Goal: Task Accomplishment & Management: Complete application form

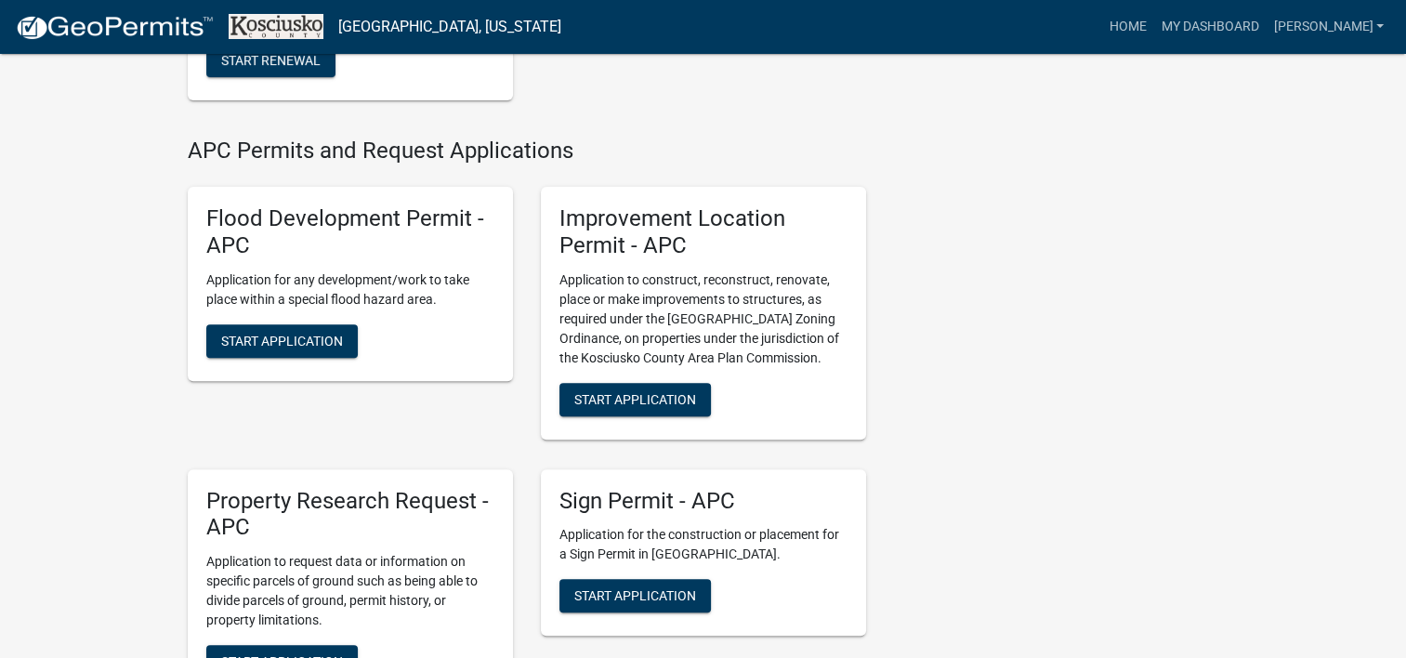
scroll to position [651, 0]
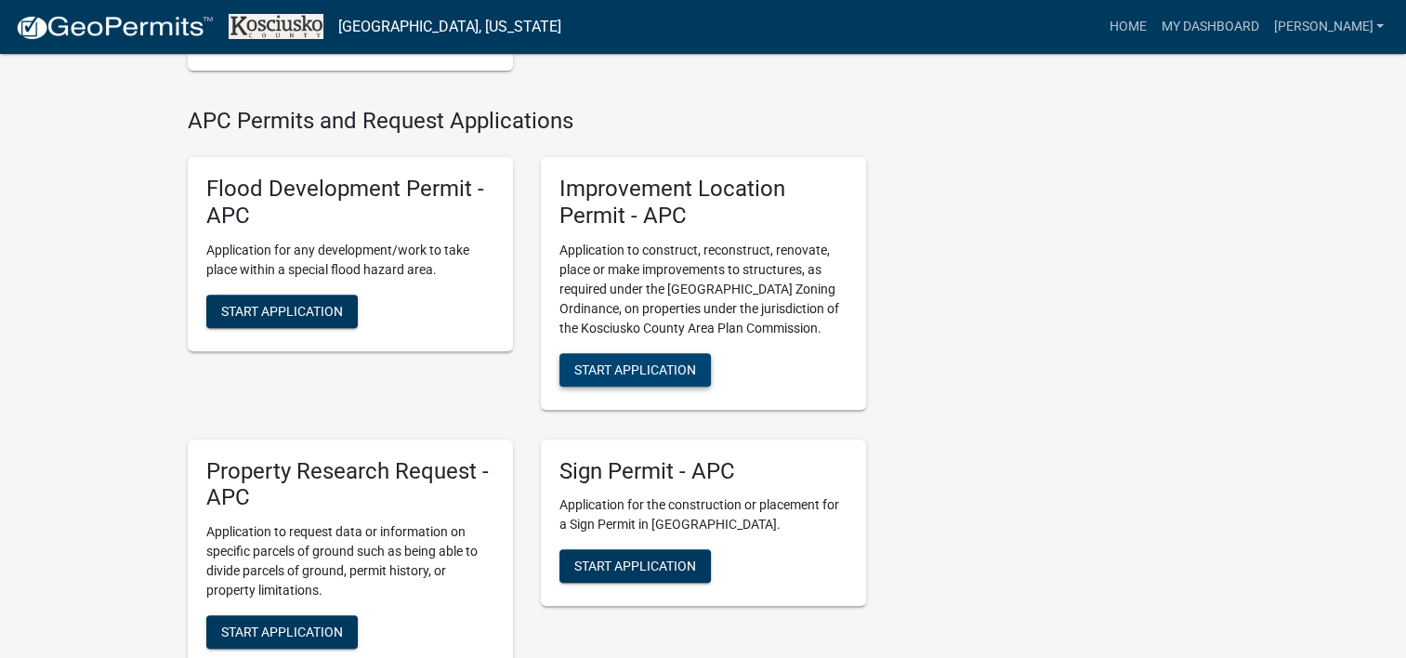
click at [632, 364] on span "Start Application" at bounding box center [635, 369] width 122 height 15
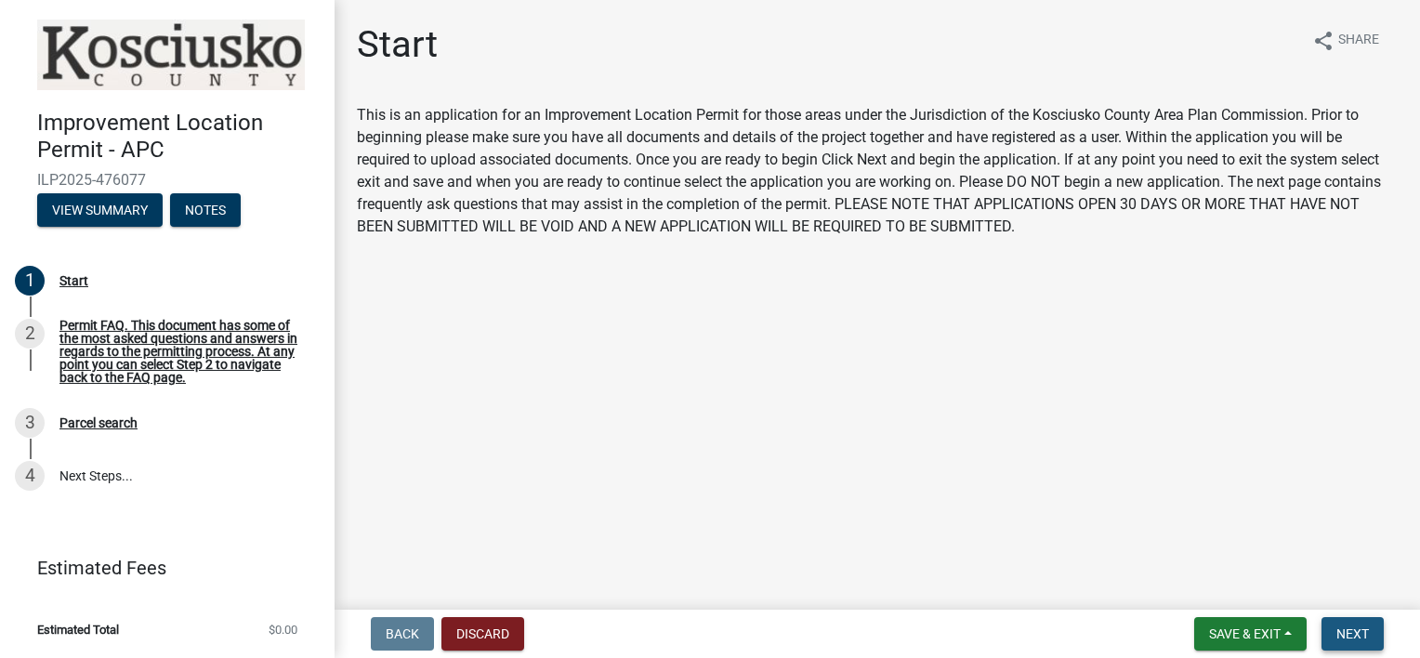
click at [1359, 632] on span "Next" at bounding box center [1352, 633] width 33 height 15
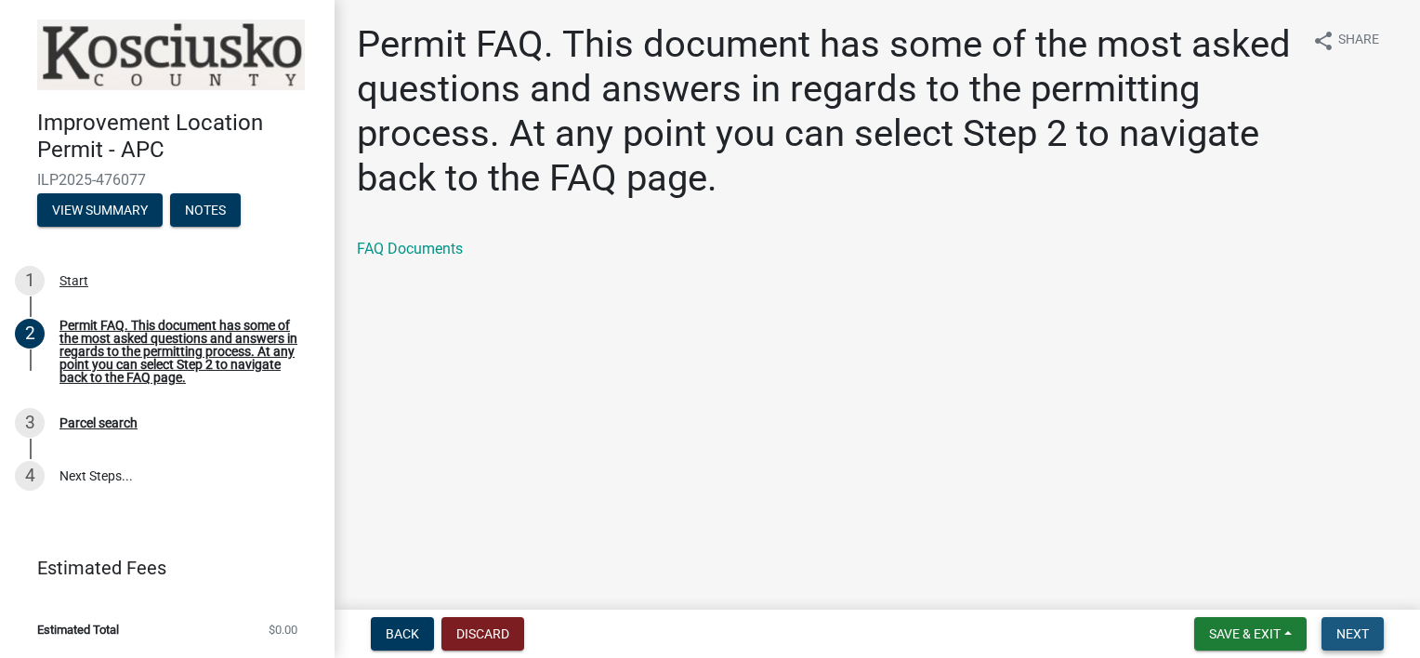
click at [1357, 634] on span "Next" at bounding box center [1352, 633] width 33 height 15
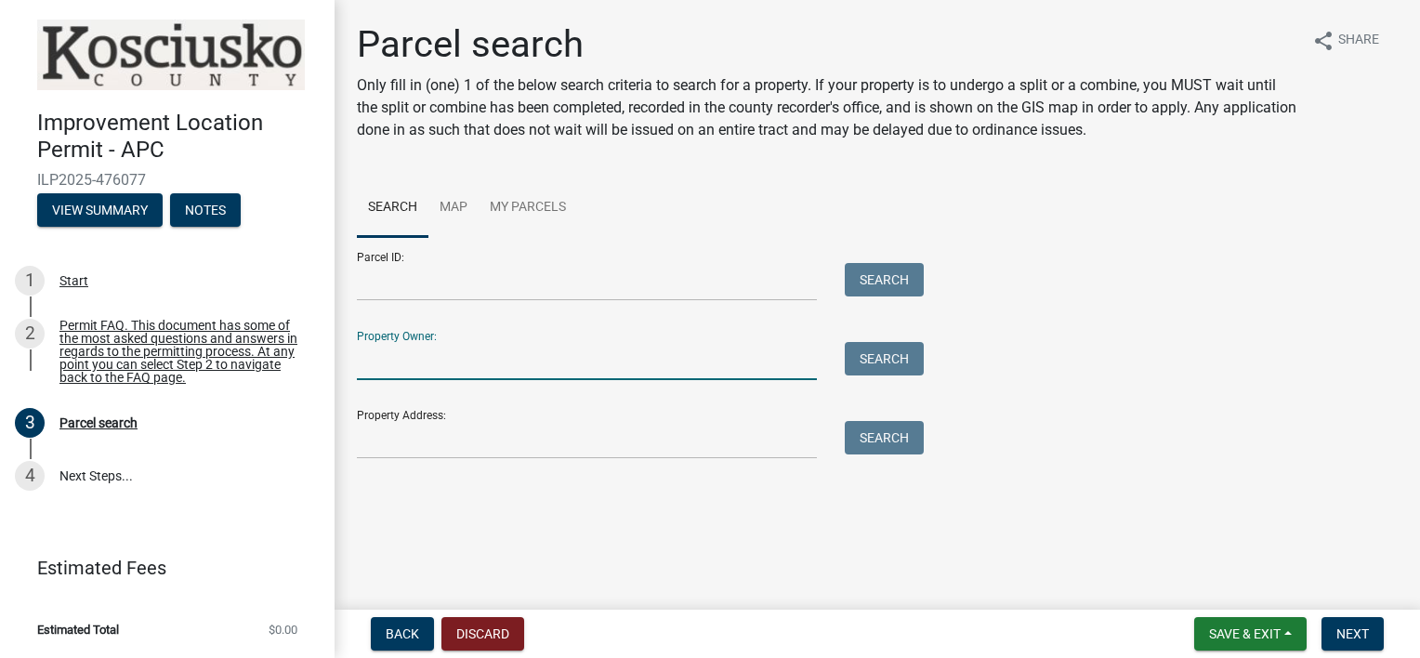
click at [409, 360] on input "Property Owner:" at bounding box center [587, 361] width 460 height 38
click at [427, 360] on input "[PERSON_NAME]" at bounding box center [587, 361] width 460 height 38
type input "[PERSON_NAME]"
click at [444, 363] on input "[PERSON_NAME]" at bounding box center [587, 361] width 460 height 38
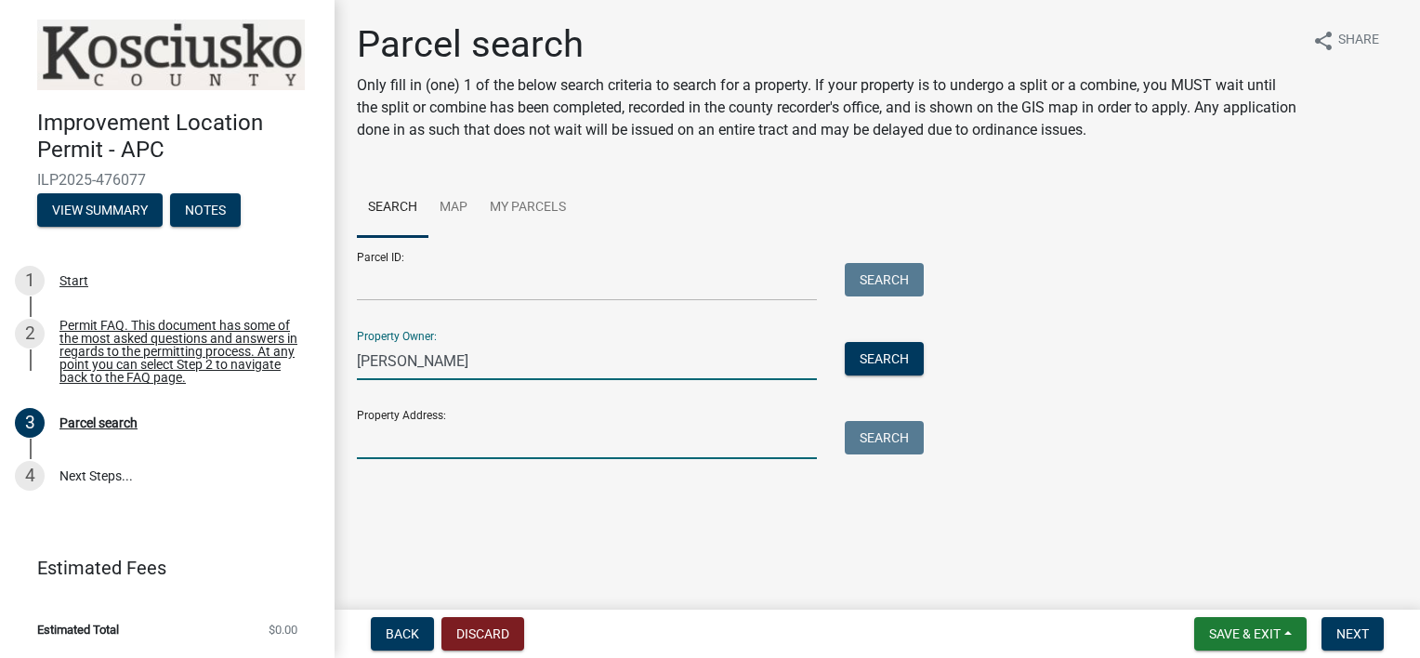
type input "[STREET_ADDRESS]"
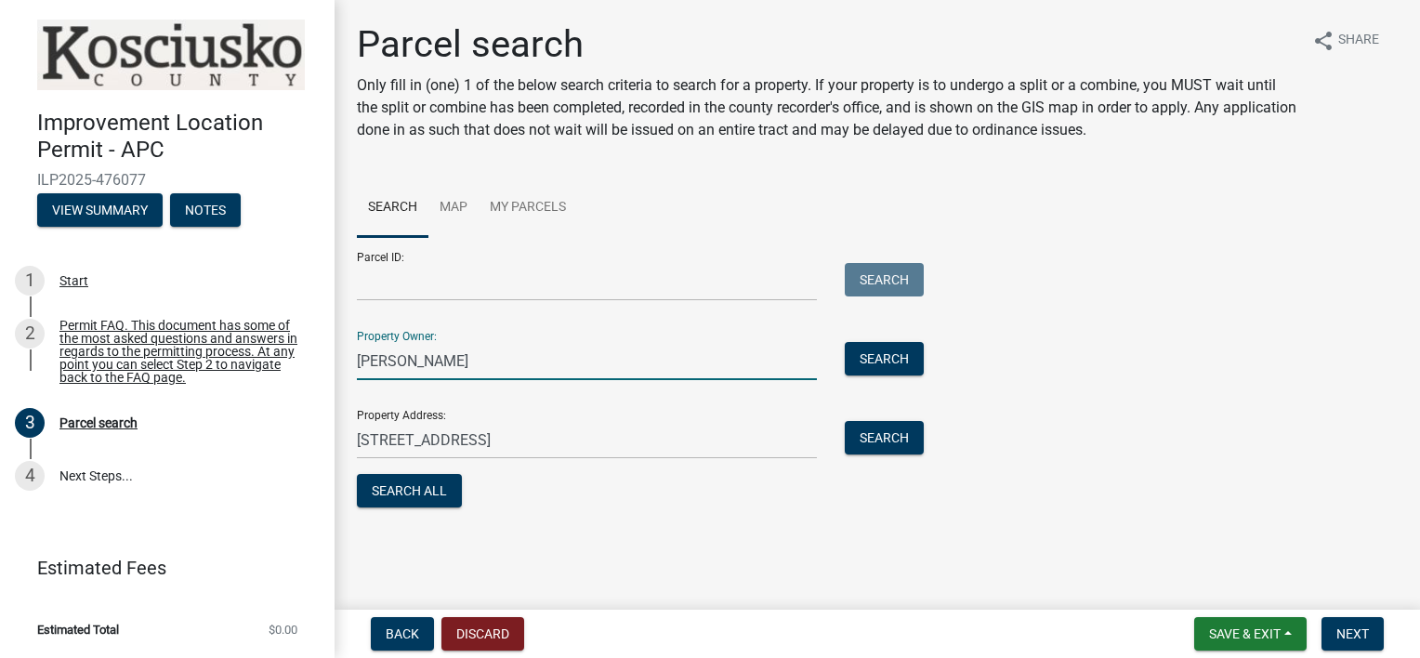
type input "[PERSON_NAME]"
click at [862, 518] on div "Parcel search Only fill in (one) 1 of the below search criteria to search for a…" at bounding box center [877, 275] width 1069 height 506
click at [881, 444] on button "Search" at bounding box center [884, 437] width 79 height 33
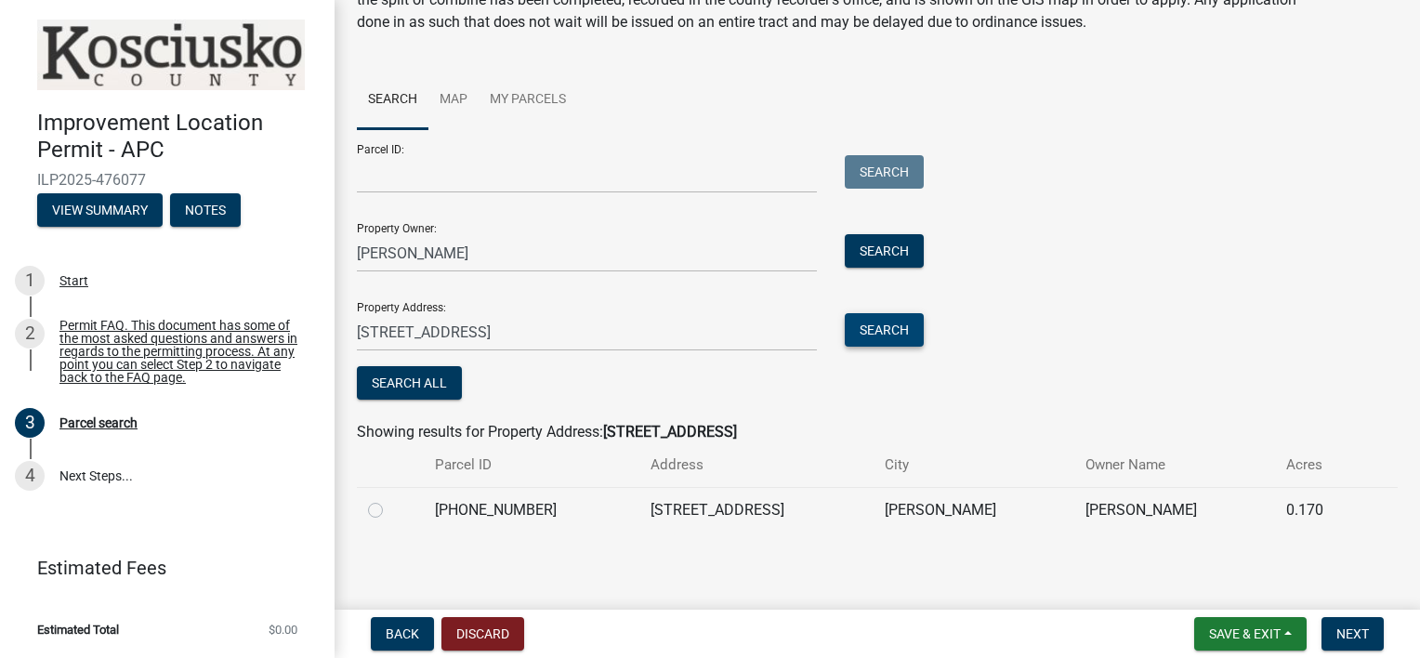
scroll to position [111, 0]
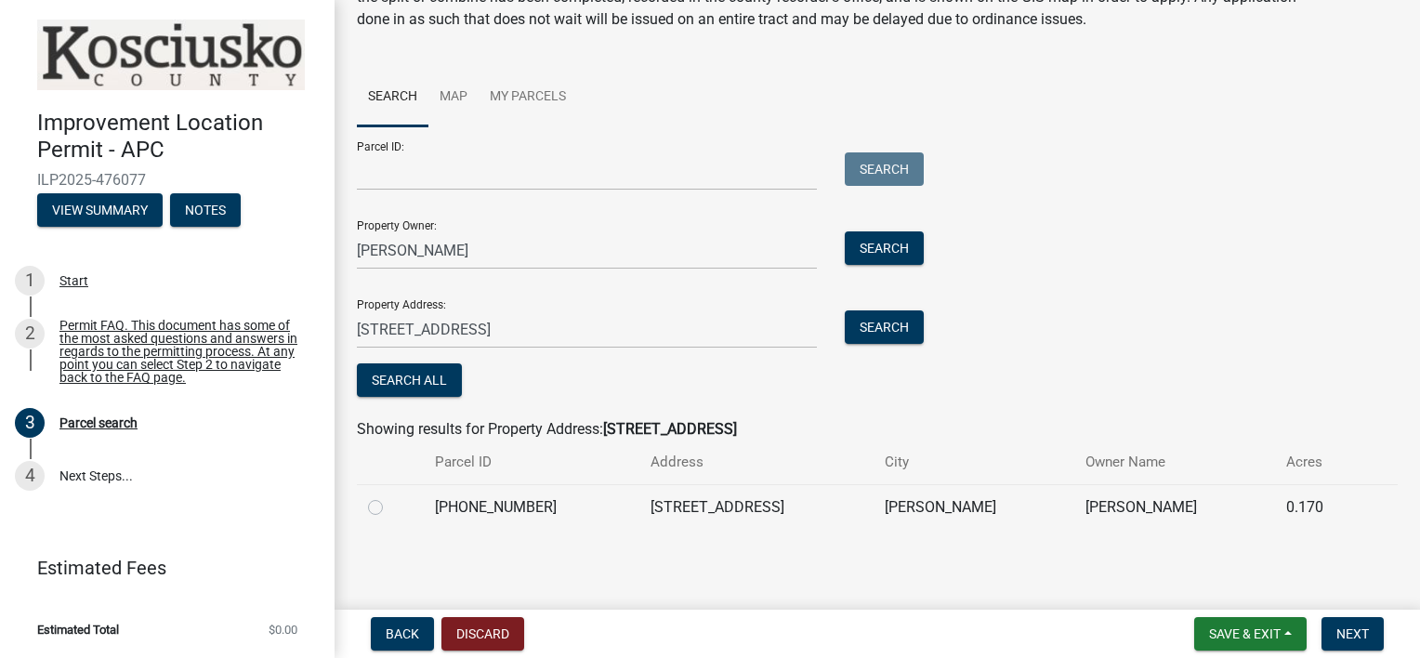
click at [390, 496] on label at bounding box center [390, 496] width 0 height 0
click at [390, 508] on input "radio" at bounding box center [396, 502] width 12 height 12
radio input "true"
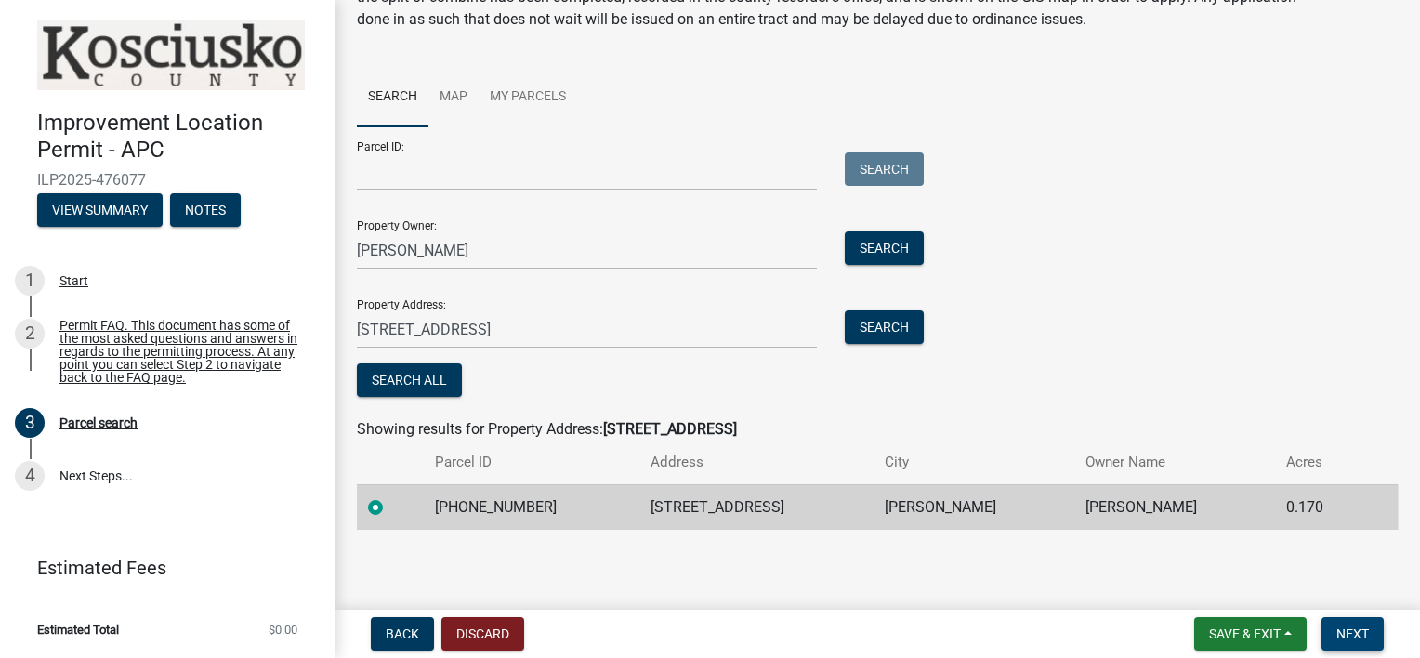
click at [1352, 634] on span "Next" at bounding box center [1352, 633] width 33 height 15
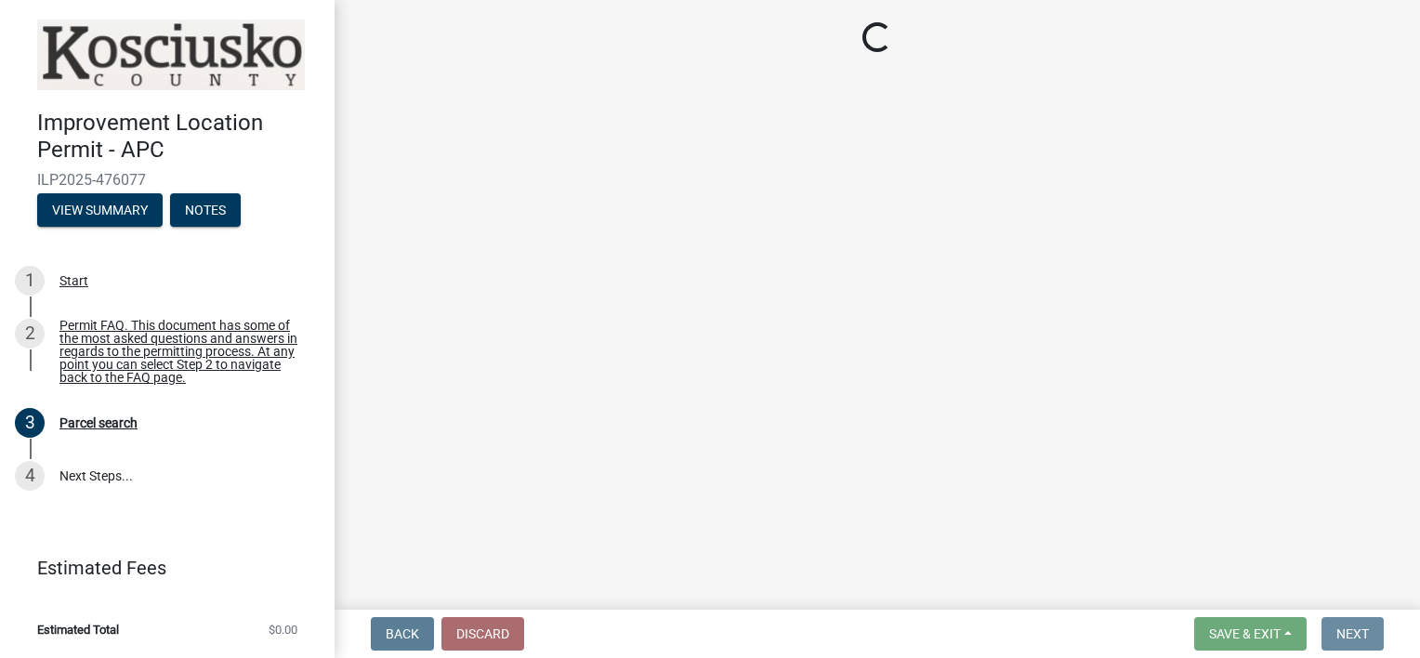
scroll to position [0, 0]
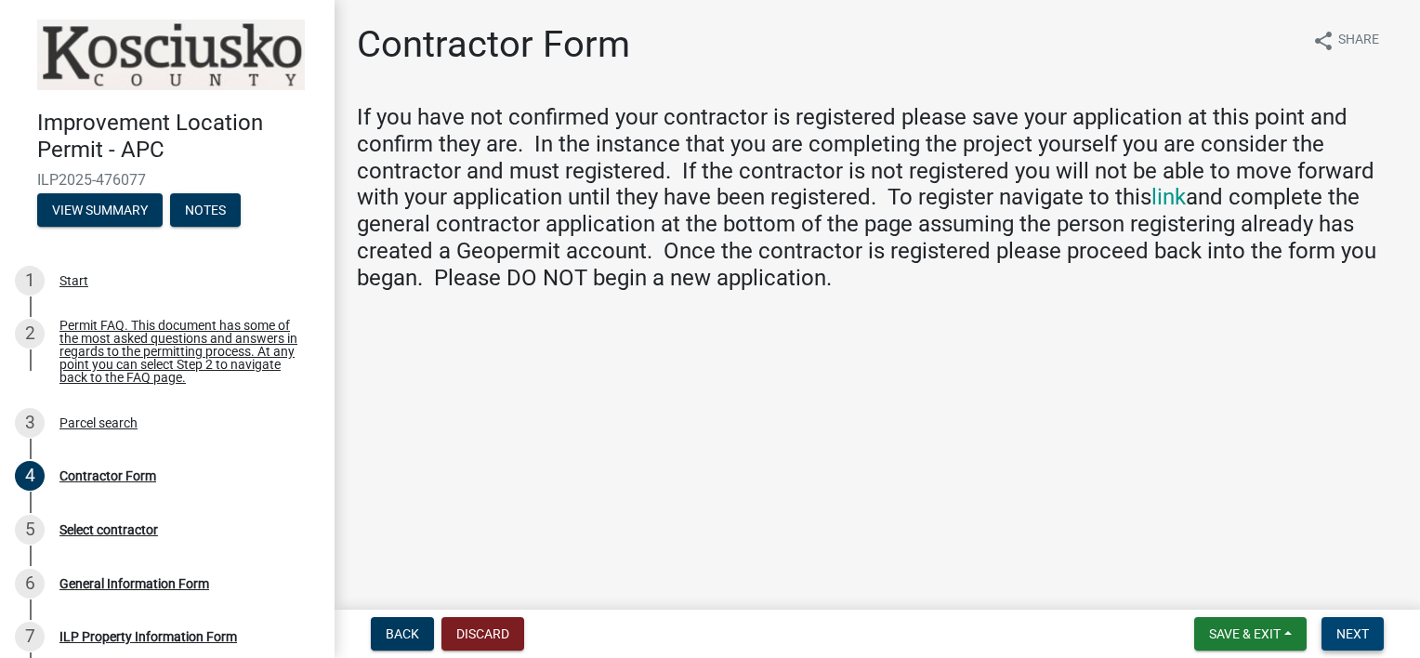
click at [1361, 628] on span "Next" at bounding box center [1352, 633] width 33 height 15
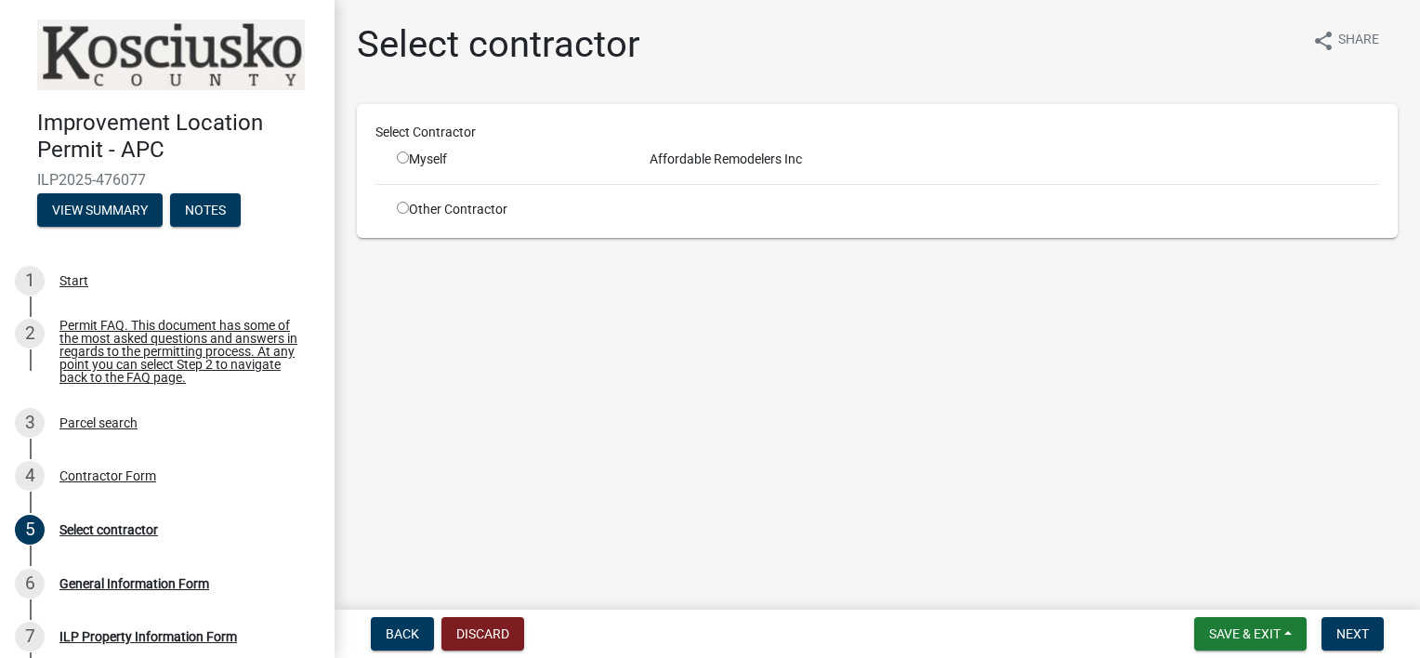
click at [670, 151] on div "Affordable Remodelers Inc" at bounding box center [1014, 160] width 757 height 20
click at [405, 153] on input "radio" at bounding box center [403, 157] width 12 height 12
radio input "true"
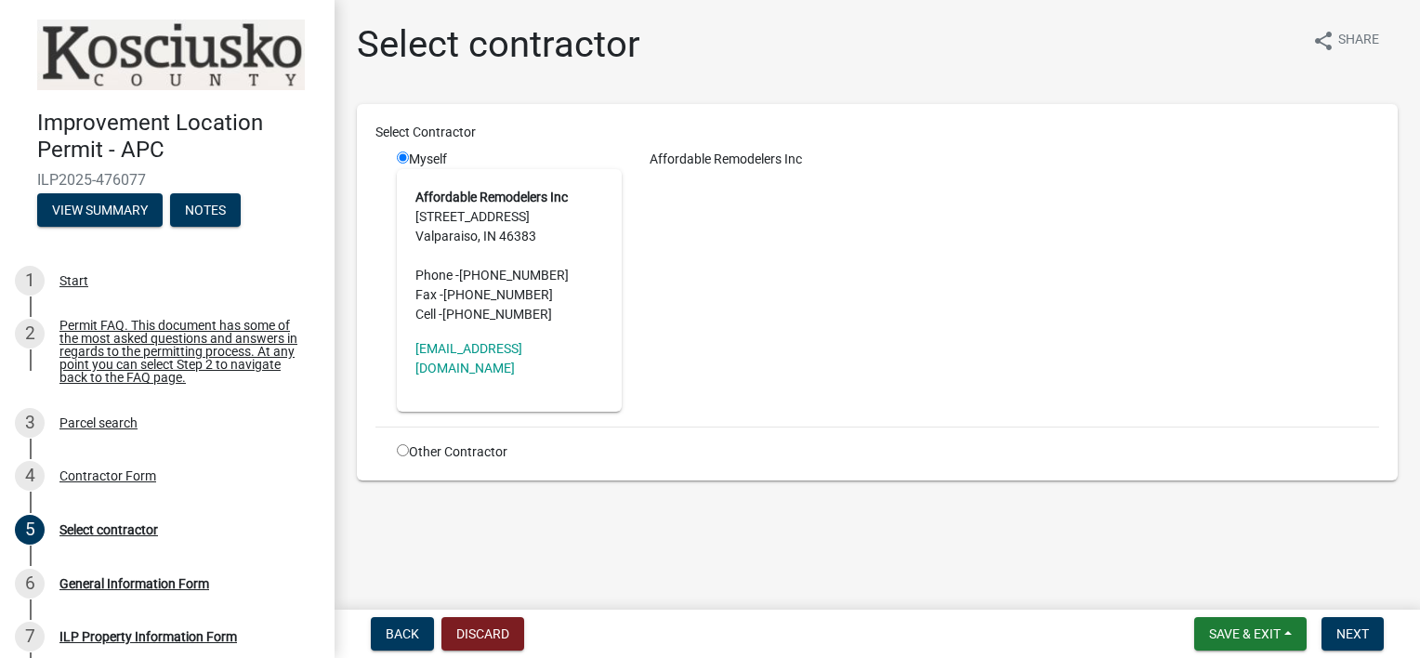
click at [747, 396] on div "Affordable Remodelers Inc" at bounding box center [1014, 281] width 757 height 262
click at [1350, 632] on span "Next" at bounding box center [1352, 633] width 33 height 15
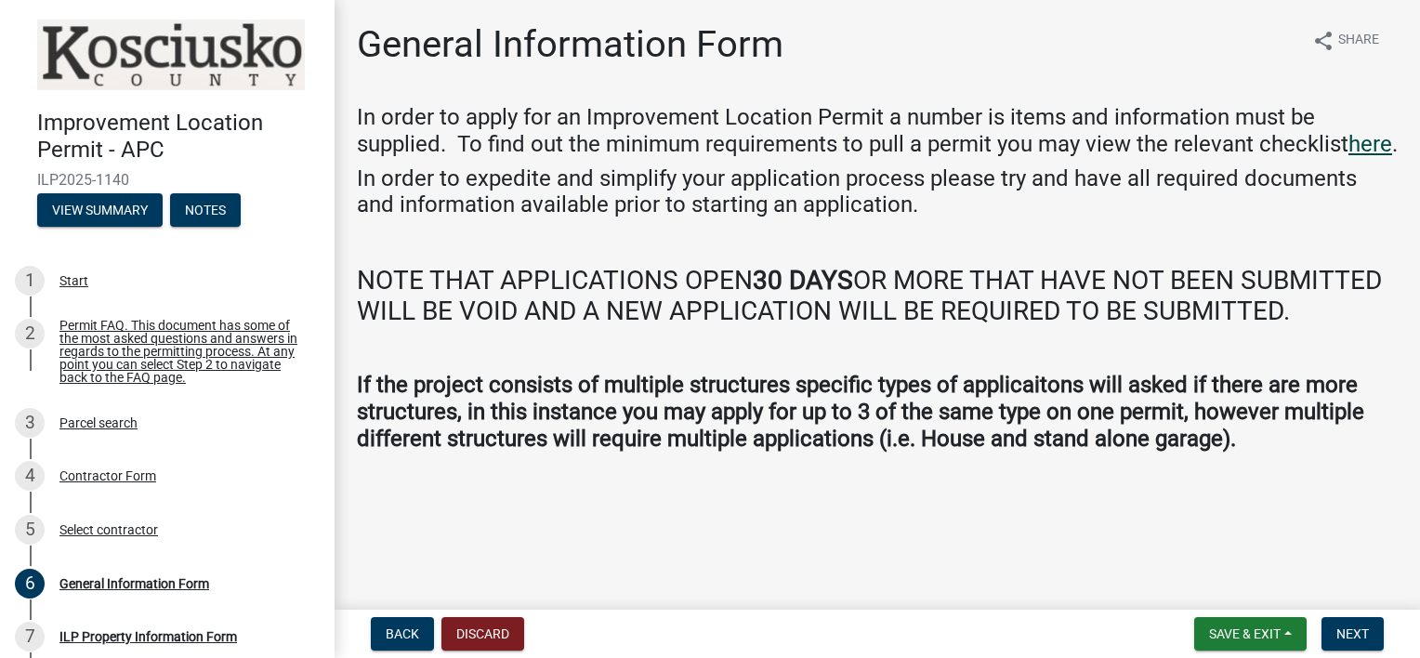
click at [1348, 157] on link "here" at bounding box center [1370, 144] width 44 height 26
click at [1348, 633] on span "Next" at bounding box center [1352, 633] width 33 height 15
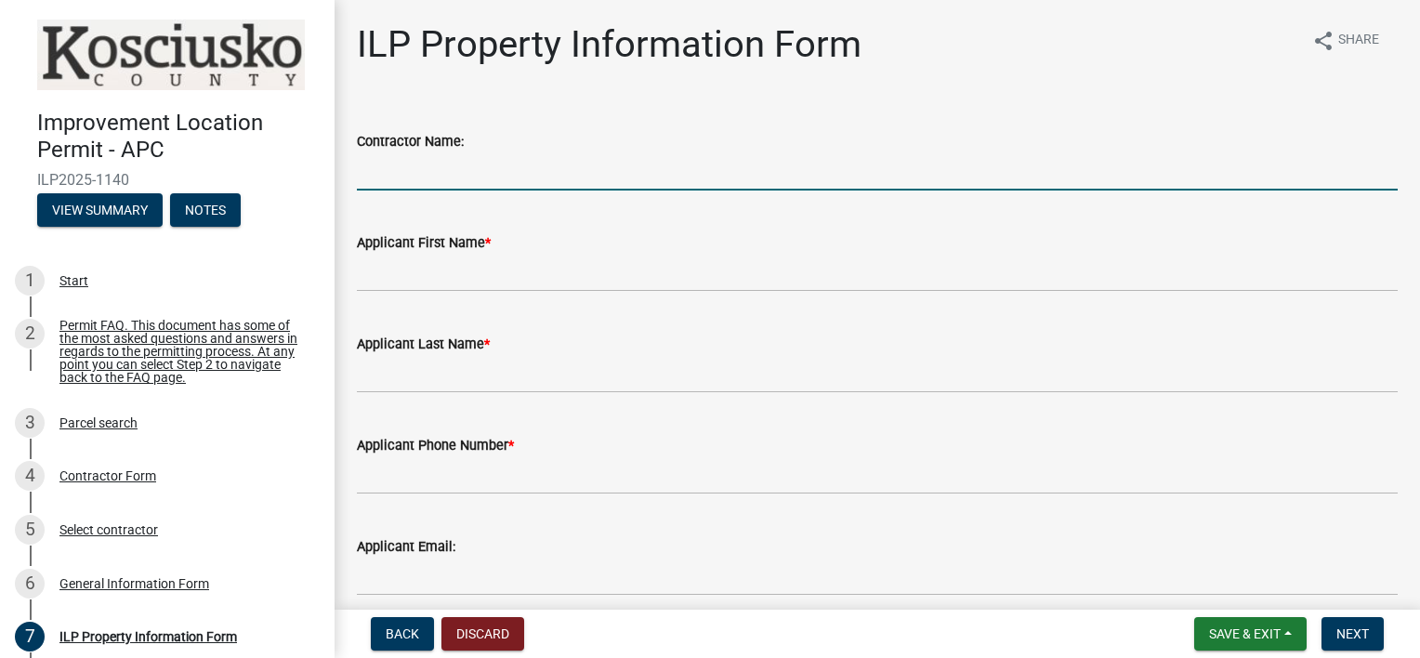
click at [365, 164] on input "Contractor Name:" at bounding box center [877, 171] width 1041 height 38
type input "Affordable Remodelers"
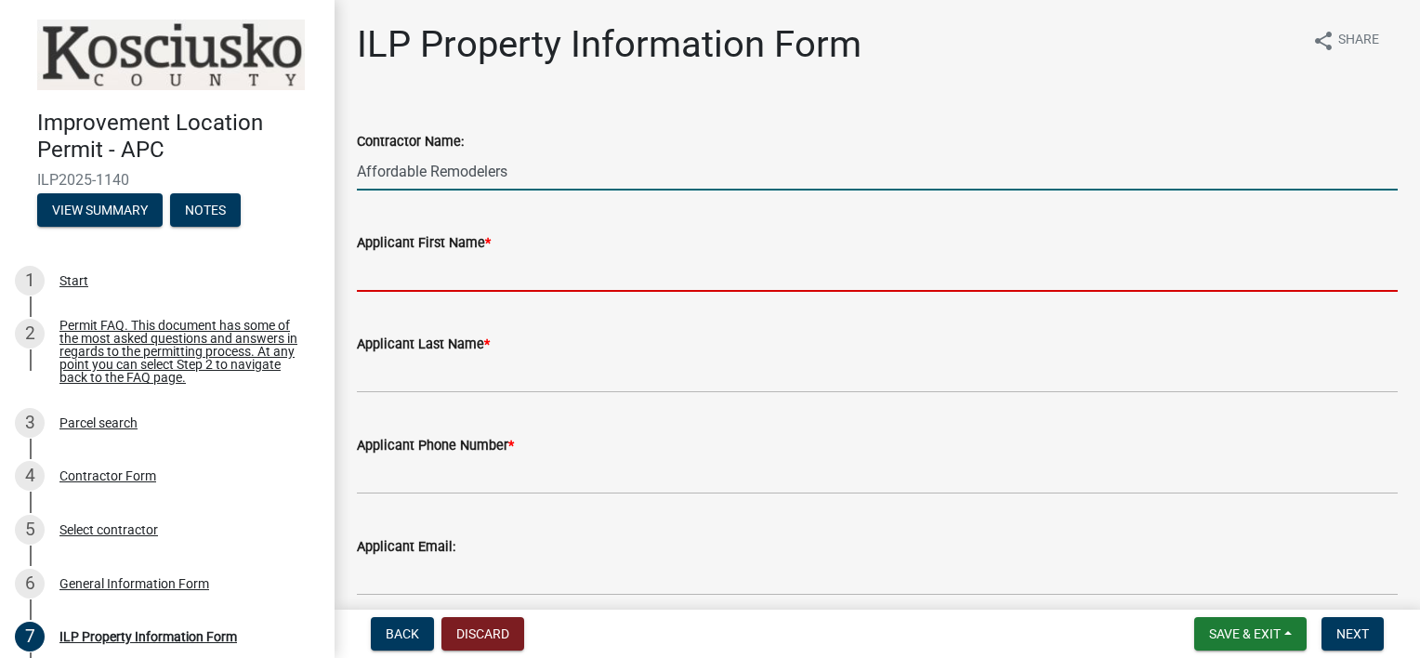
click at [375, 274] on input "Applicant First Name *" at bounding box center [877, 273] width 1041 height 38
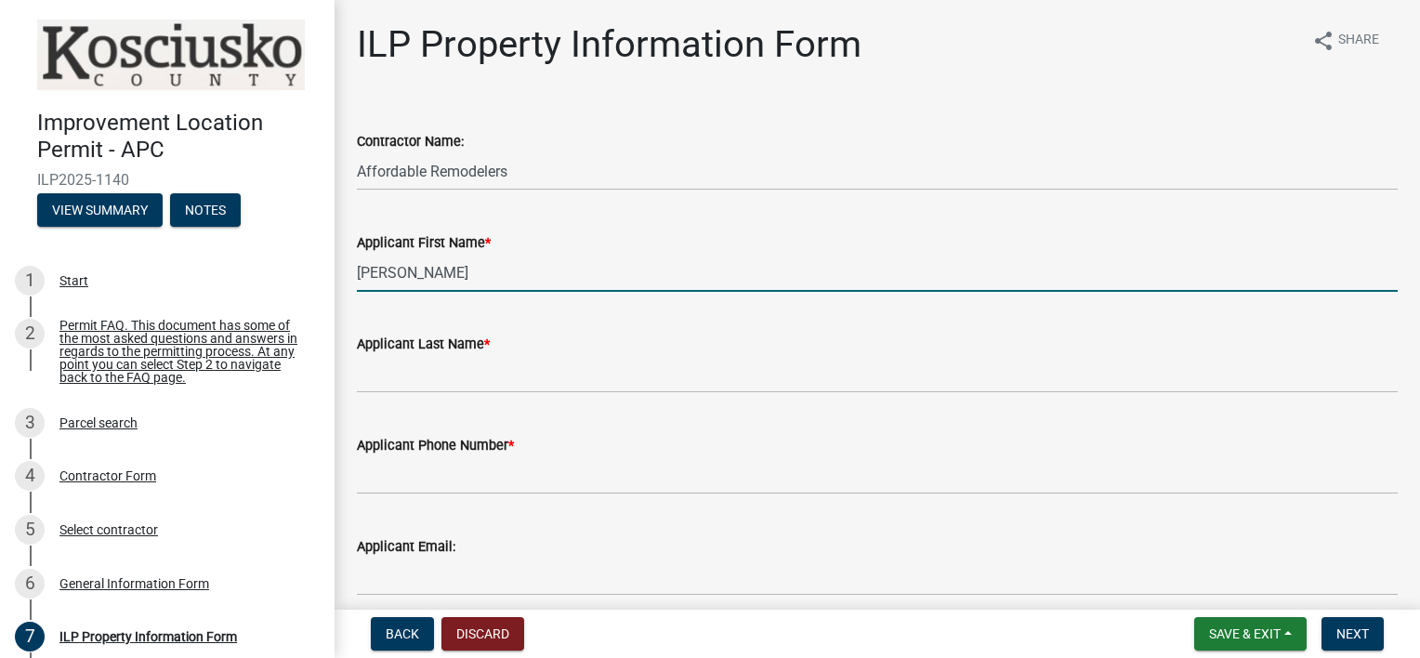
type input "William"
click at [555, 242] on div "Applicant First Name *" at bounding box center [877, 242] width 1041 height 22
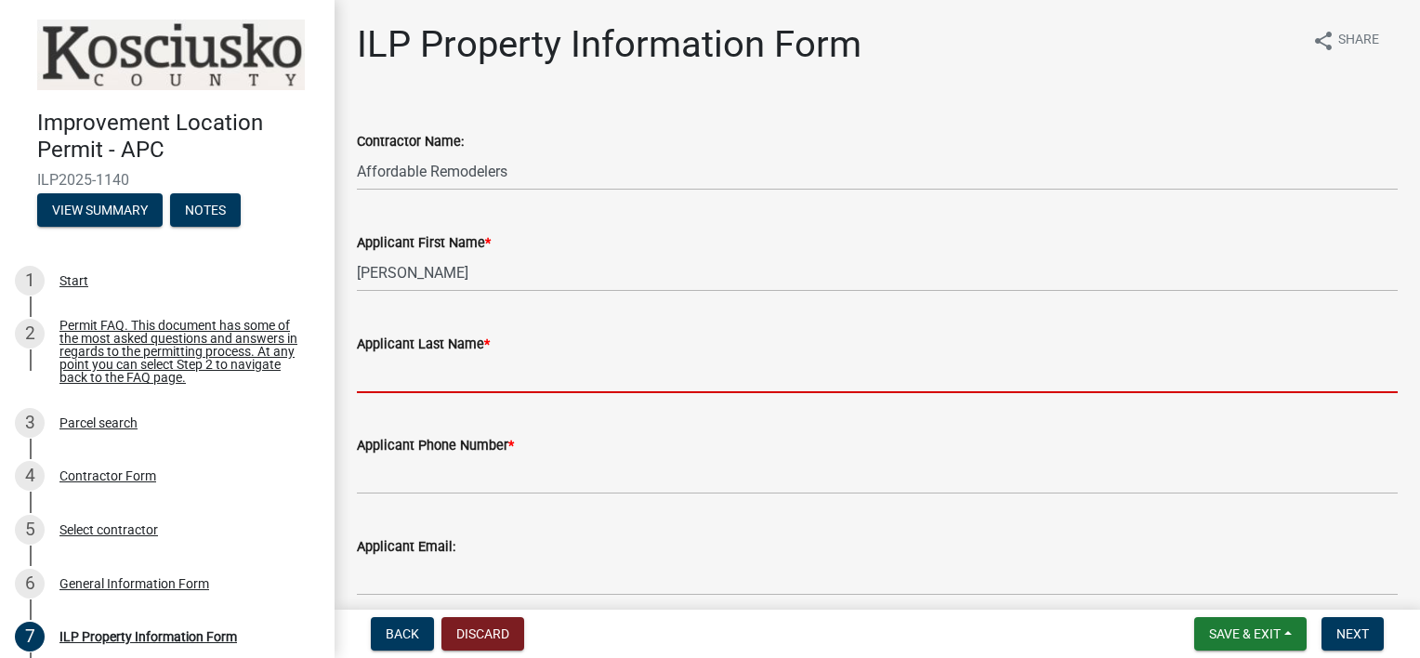
click at [412, 375] on input "Applicant Last Name *" at bounding box center [877, 374] width 1041 height 38
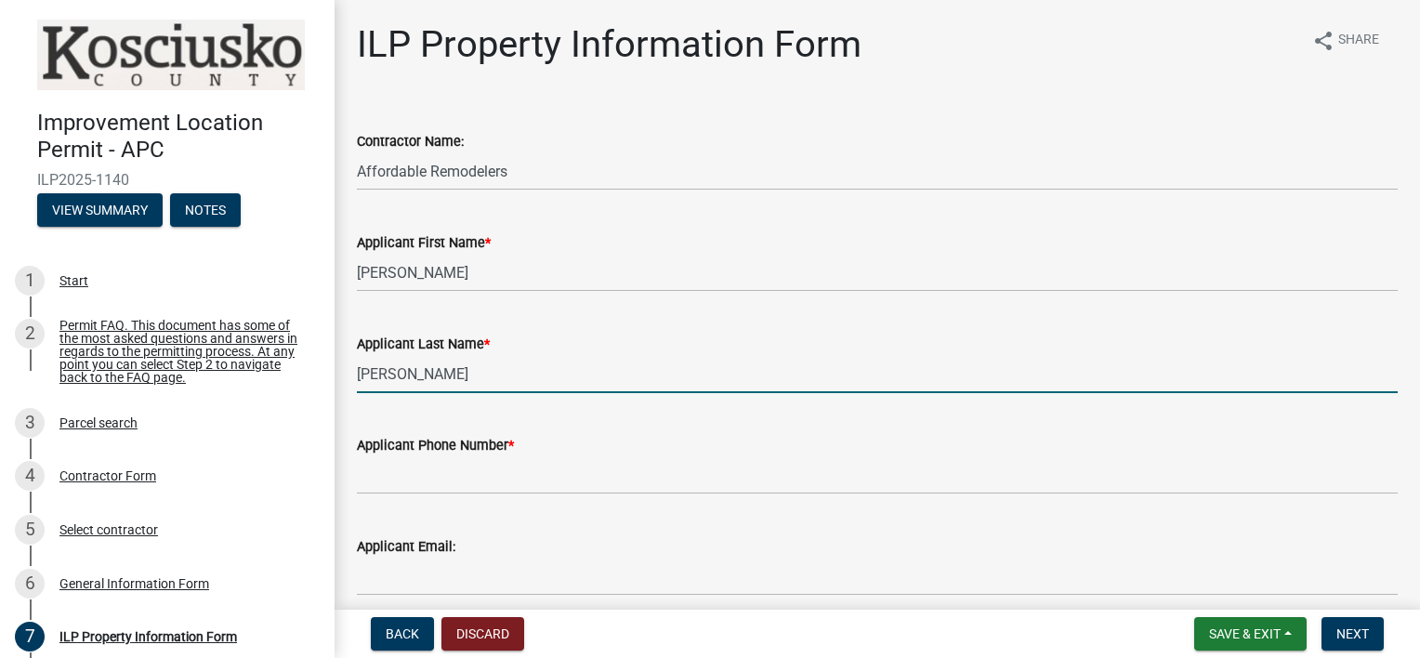
type input "Hunt"
click at [714, 340] on div "Applicant Last Name *" at bounding box center [877, 344] width 1041 height 22
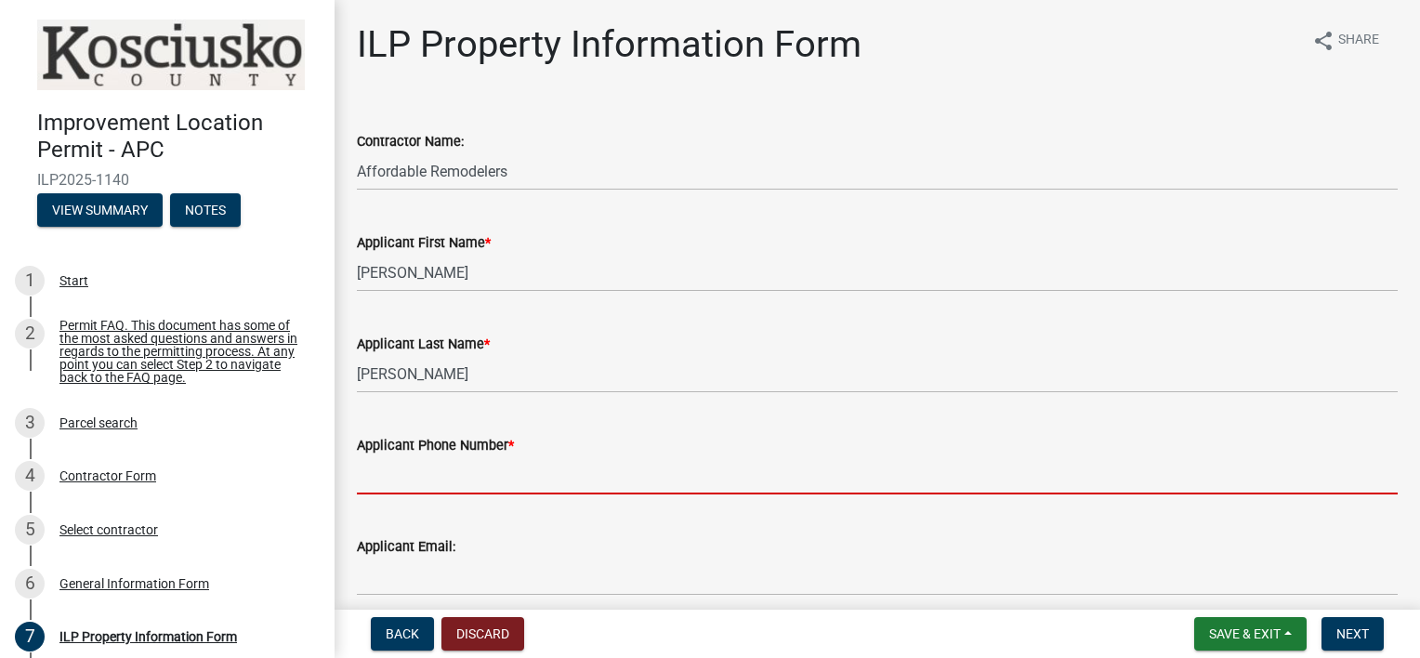
click at [375, 475] on input "Applicant Phone Number *" at bounding box center [877, 475] width 1041 height 38
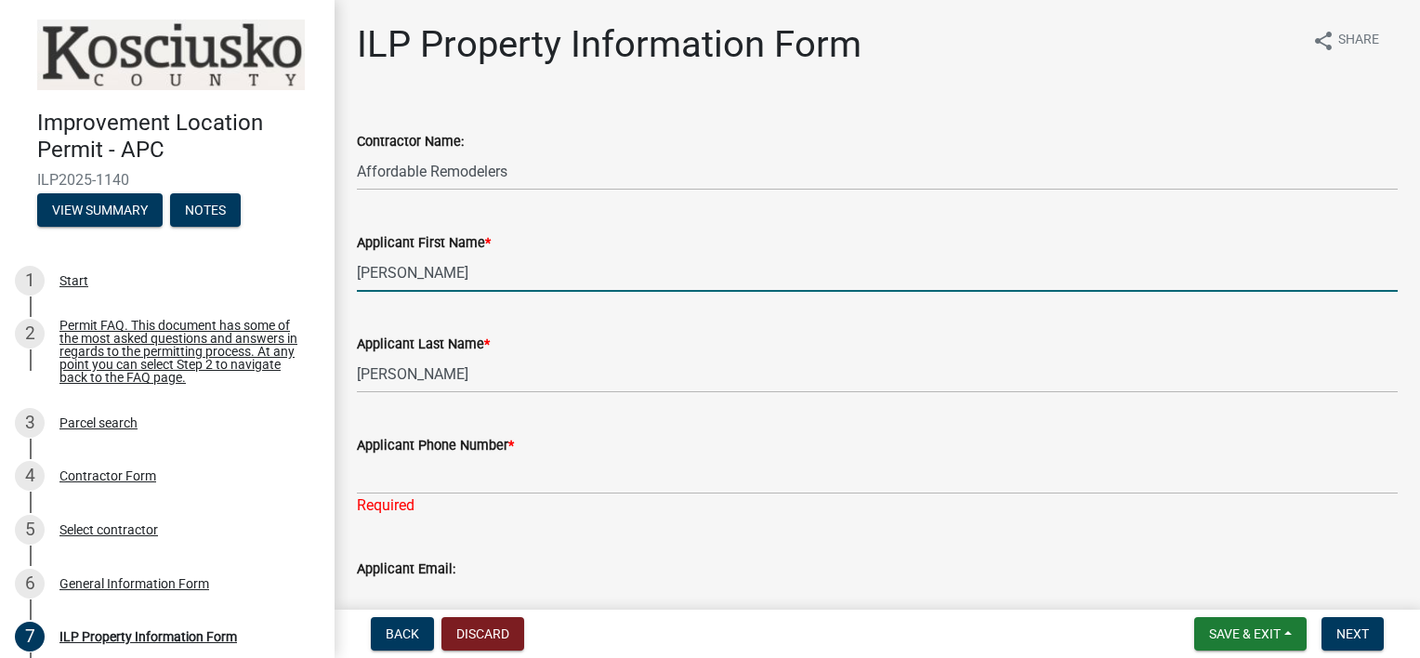
click at [414, 280] on input "William" at bounding box center [877, 273] width 1041 height 38
type input "W"
type input "Kevin"
click at [551, 230] on div "Applicant First Name * Kevin" at bounding box center [877, 248] width 1041 height 86
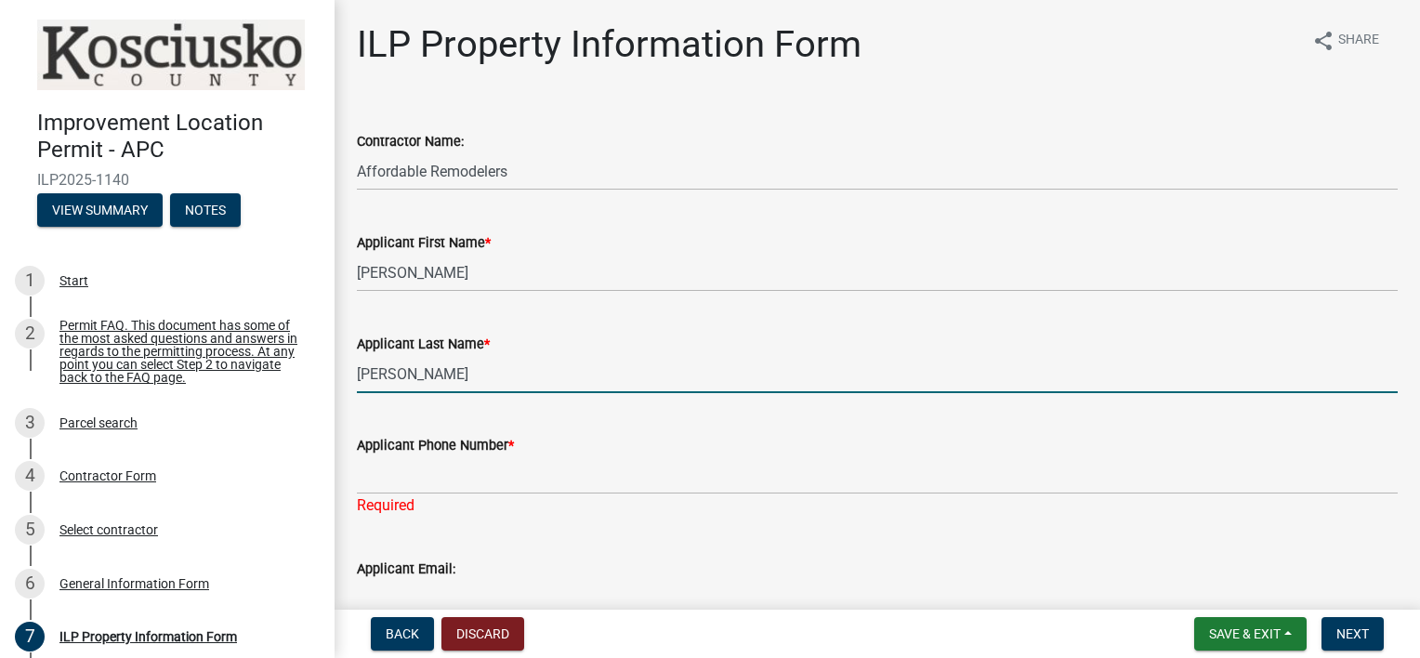
click at [404, 368] on input "Hunt" at bounding box center [877, 374] width 1041 height 38
type input "H"
type input "Kleemann"
click at [598, 297] on wm-data-entity-input "Applicant First Name * Kevin" at bounding box center [877, 255] width 1041 height 101
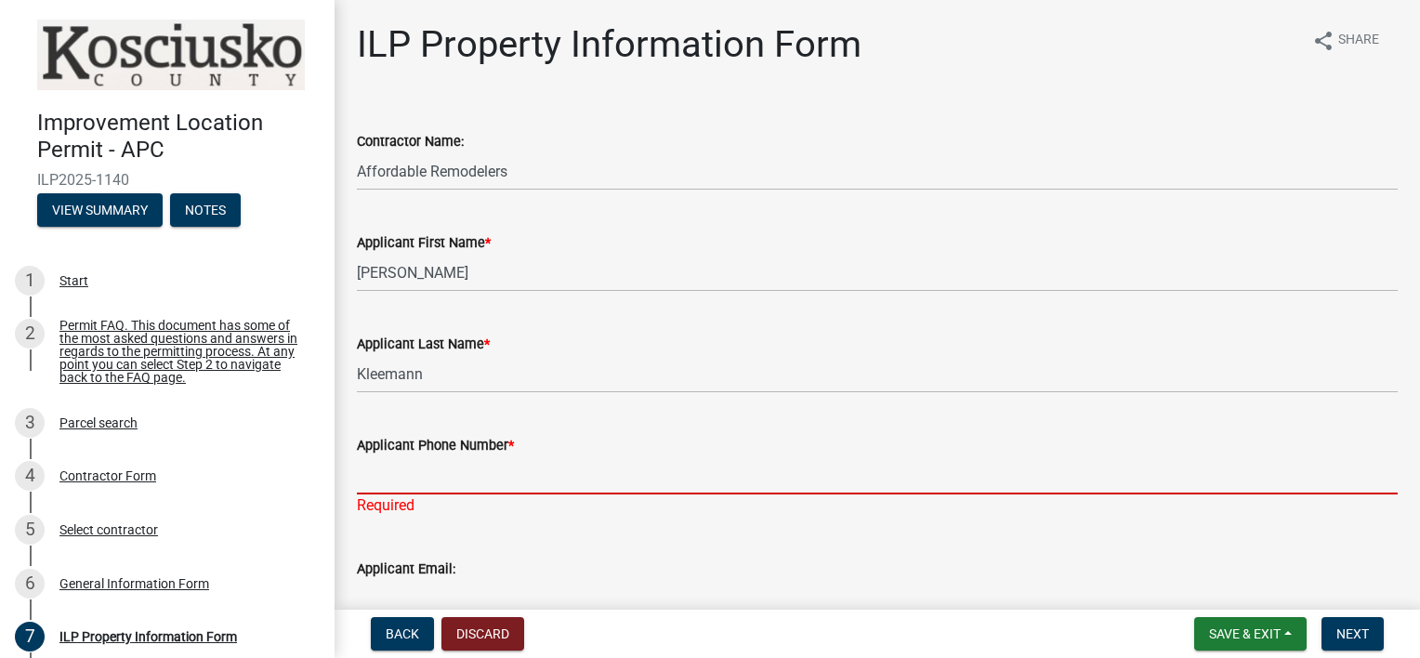
click at [388, 480] on input "Applicant Phone Number *" at bounding box center [877, 475] width 1041 height 38
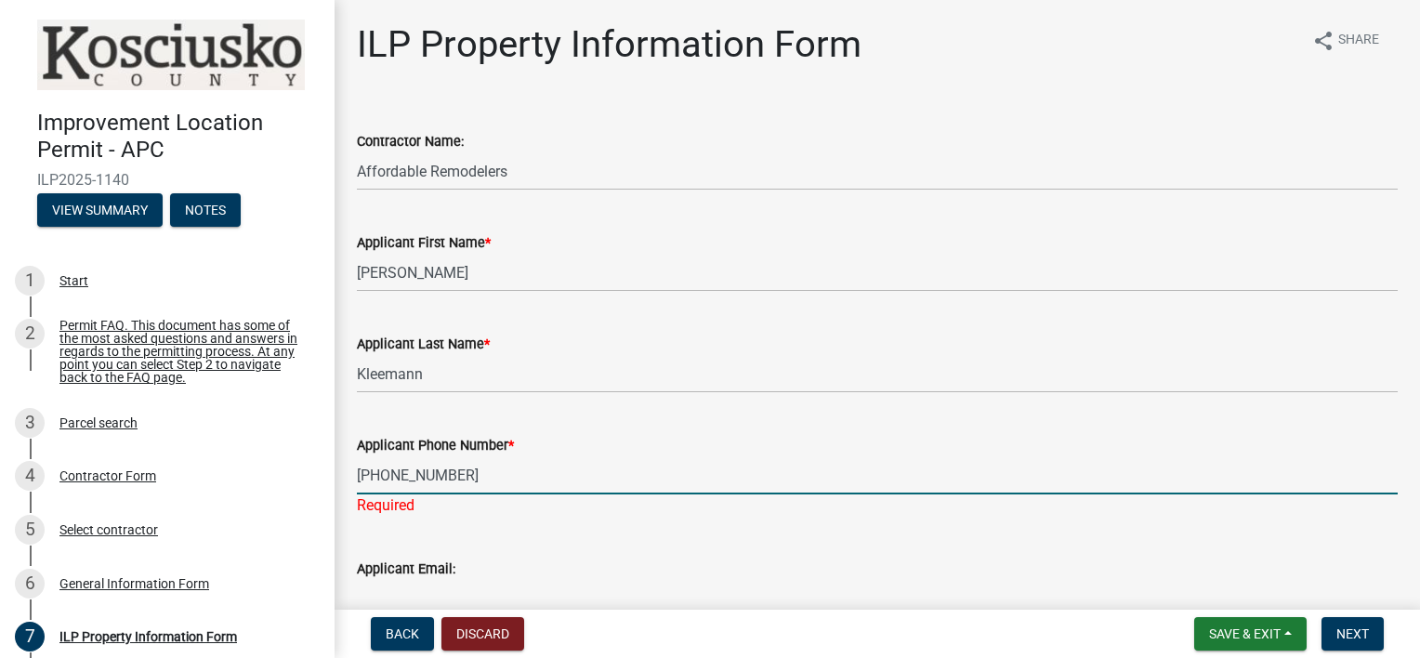
type input "219-531-1095"
click at [706, 454] on div "Applicant Phone Number *" at bounding box center [877, 445] width 1041 height 22
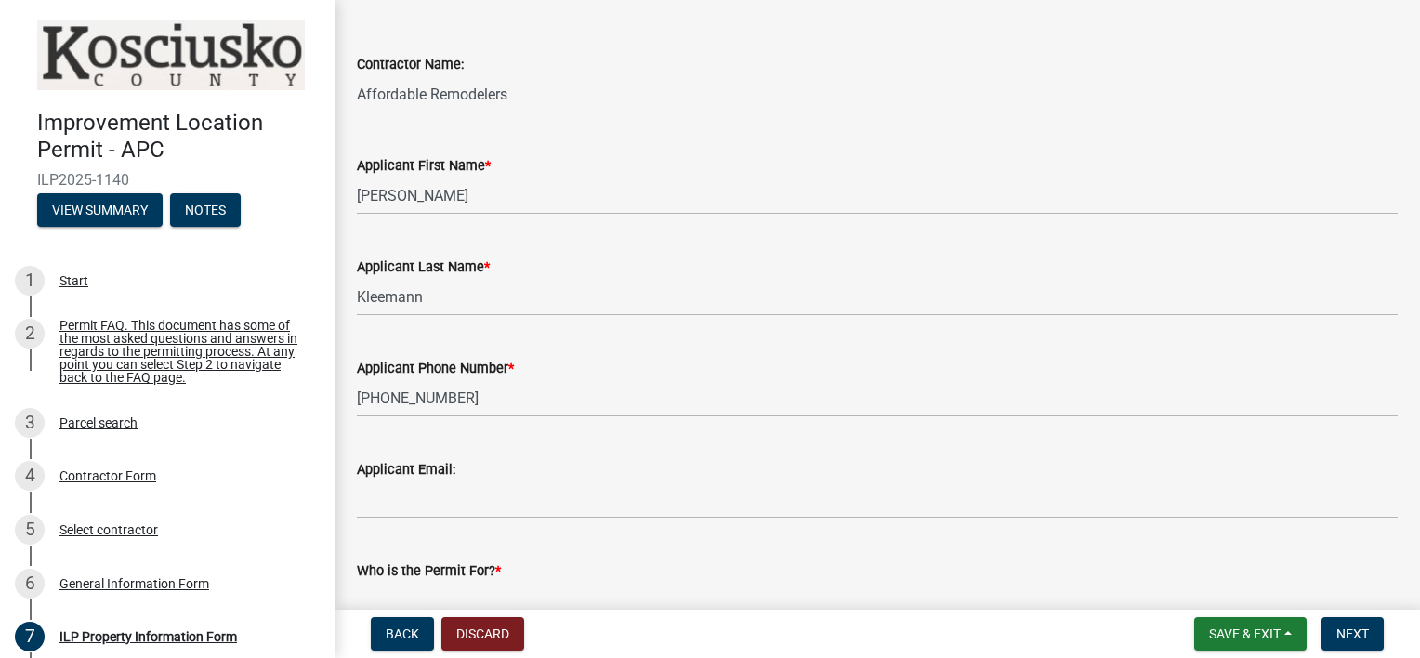
scroll to position [186, 0]
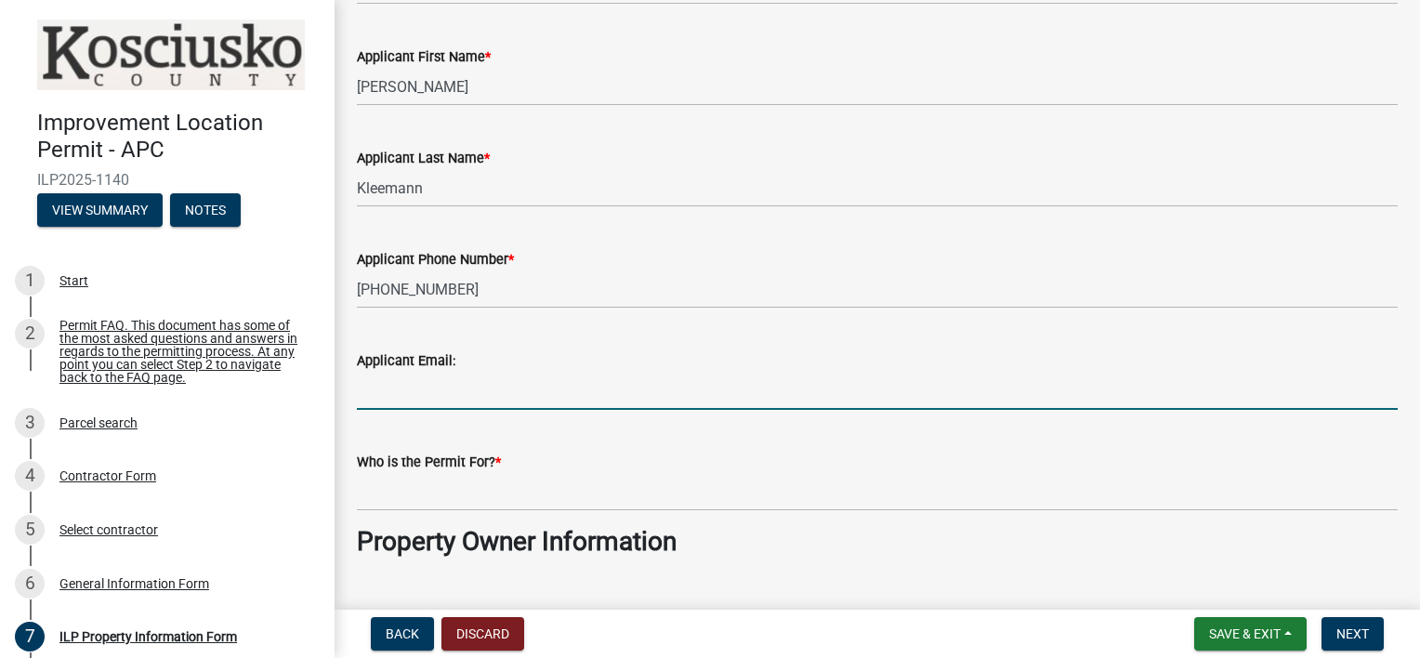
click at [370, 391] on input "Applicant Email:" at bounding box center [877, 391] width 1041 height 38
type input "tudy@affordableremodelers.com"
click at [654, 316] on wm-data-entity-input "Applicant Phone Number * 219-531-1095" at bounding box center [877, 272] width 1041 height 101
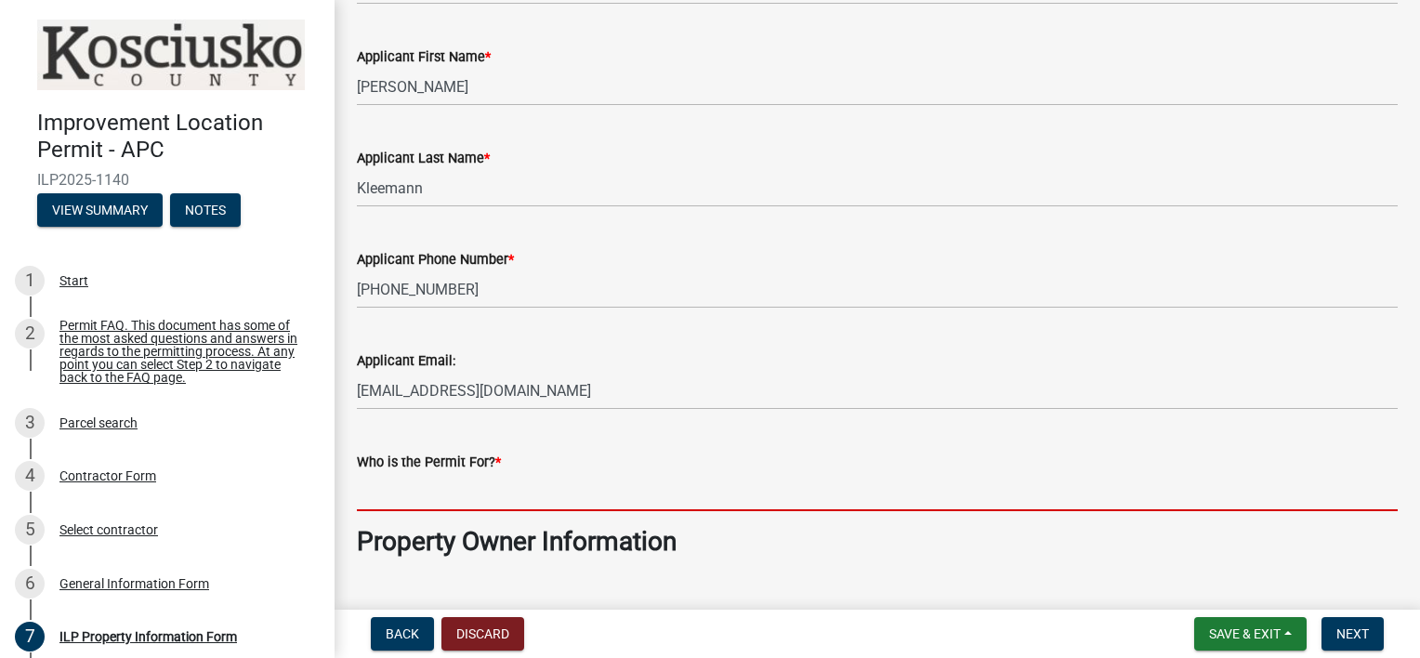
click at [388, 493] on input "Who is the Permit For? *" at bounding box center [877, 492] width 1041 height 38
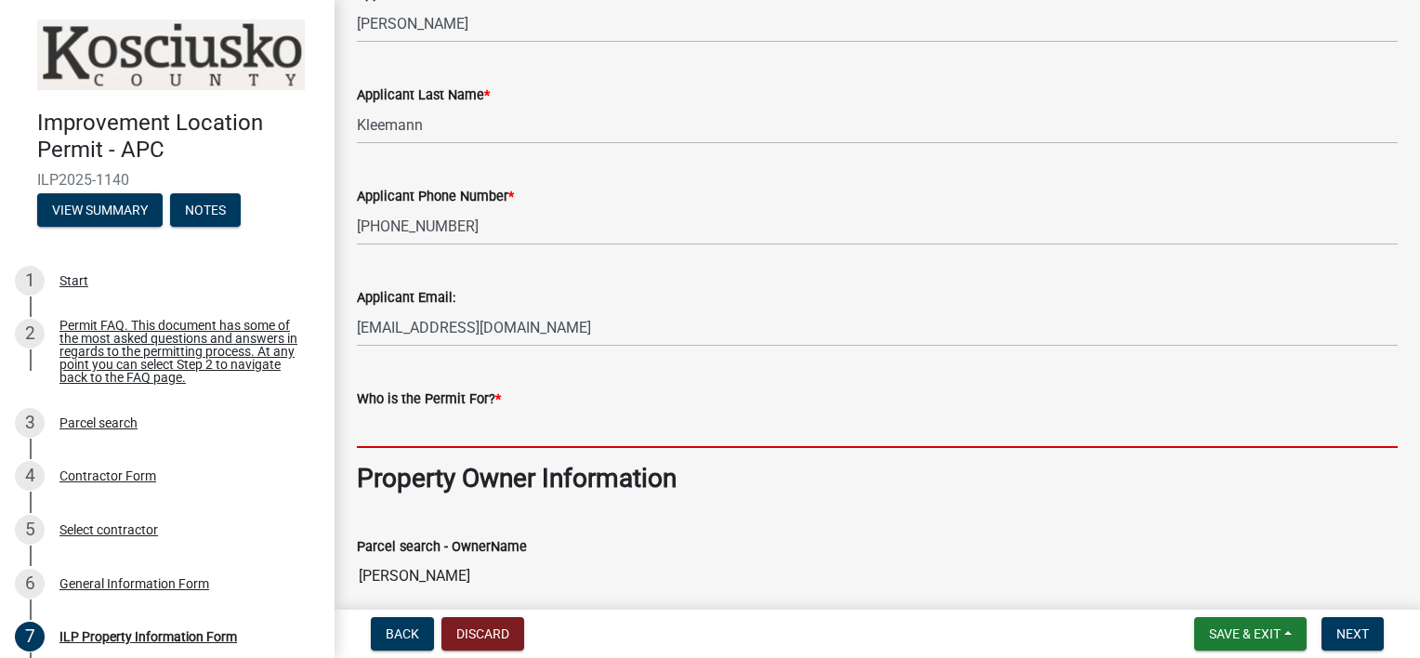
scroll to position [279, 0]
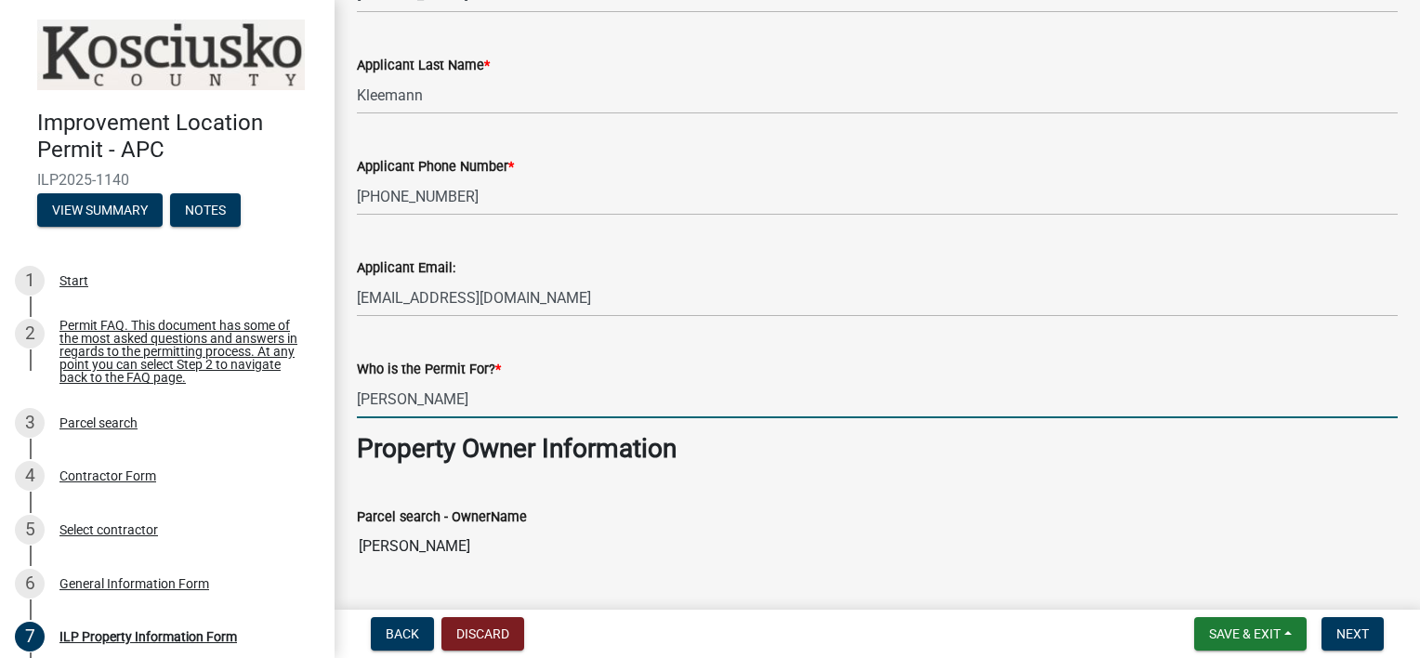
type input "William Hunt"
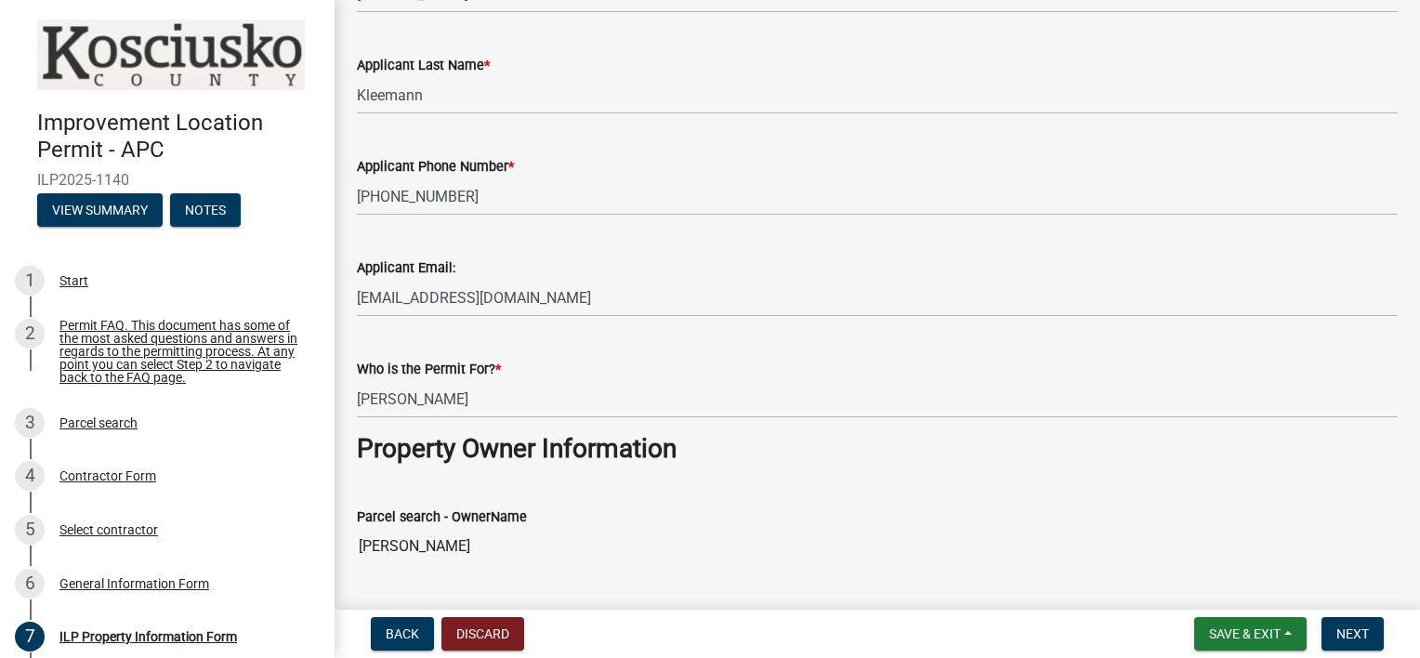
click at [651, 371] on div "Who is the Permit For? *" at bounding box center [877, 369] width 1041 height 22
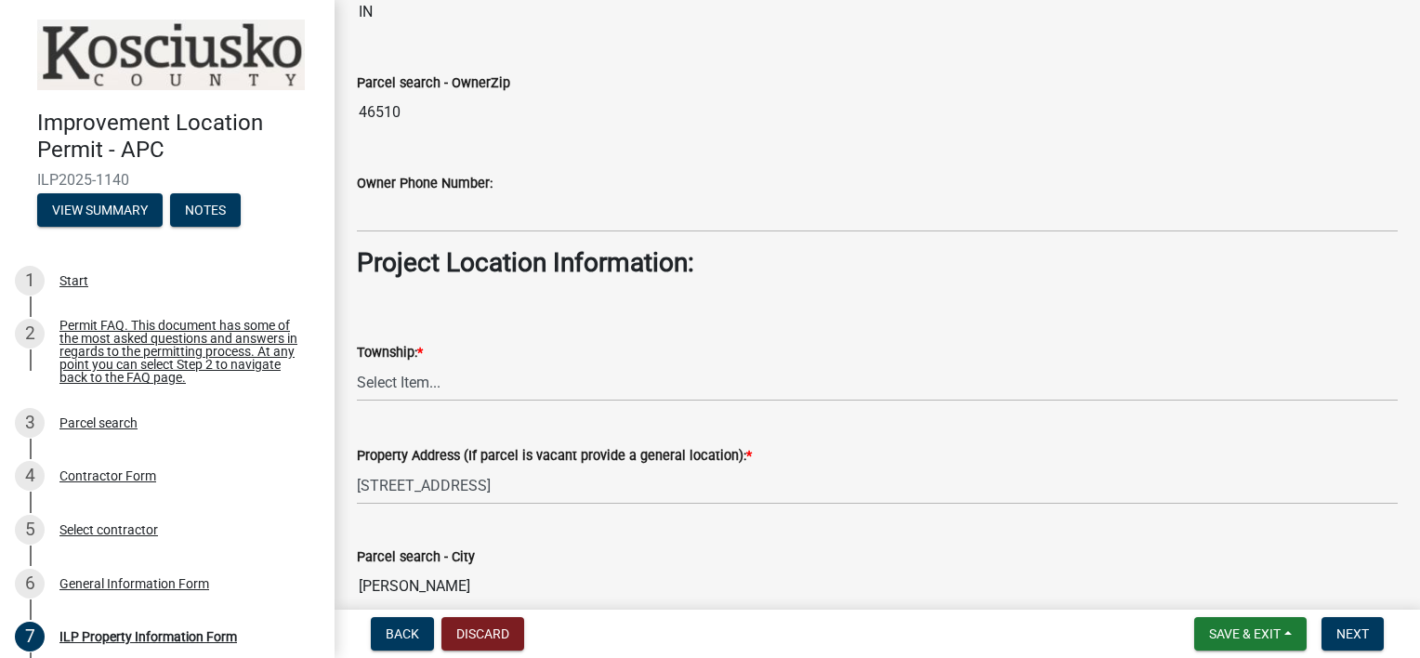
scroll to position [1115, 0]
click at [375, 377] on select "Select Item... Benton - Elkhart Co Clay Etna Franklin Harrison Jackson Jefferso…" at bounding box center [877, 381] width 1041 height 38
click at [357, 362] on select "Select Item... Benton - Elkhart Co Clay Etna Franklin Harrison Jackson Jefferso…" at bounding box center [877, 381] width 1041 height 38
select select "1ba6d0a1-8334-4cec-a782-4148eced6037"
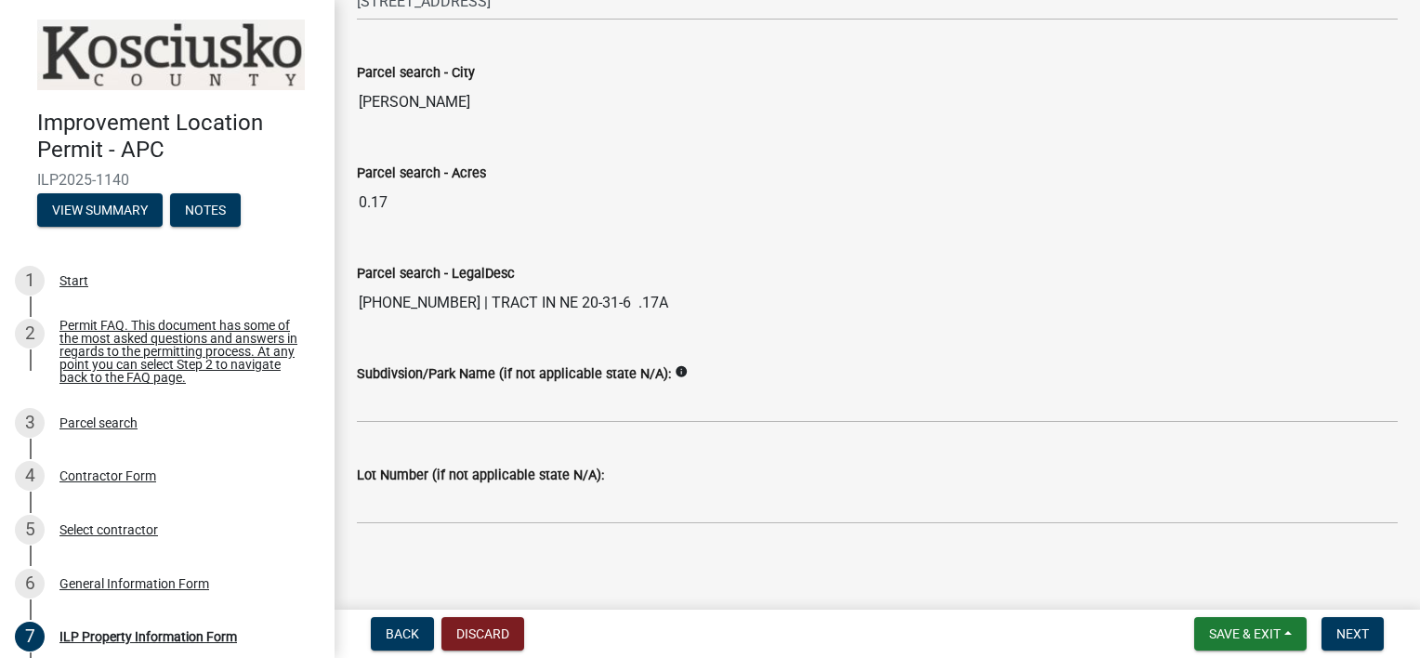
scroll to position [1605, 0]
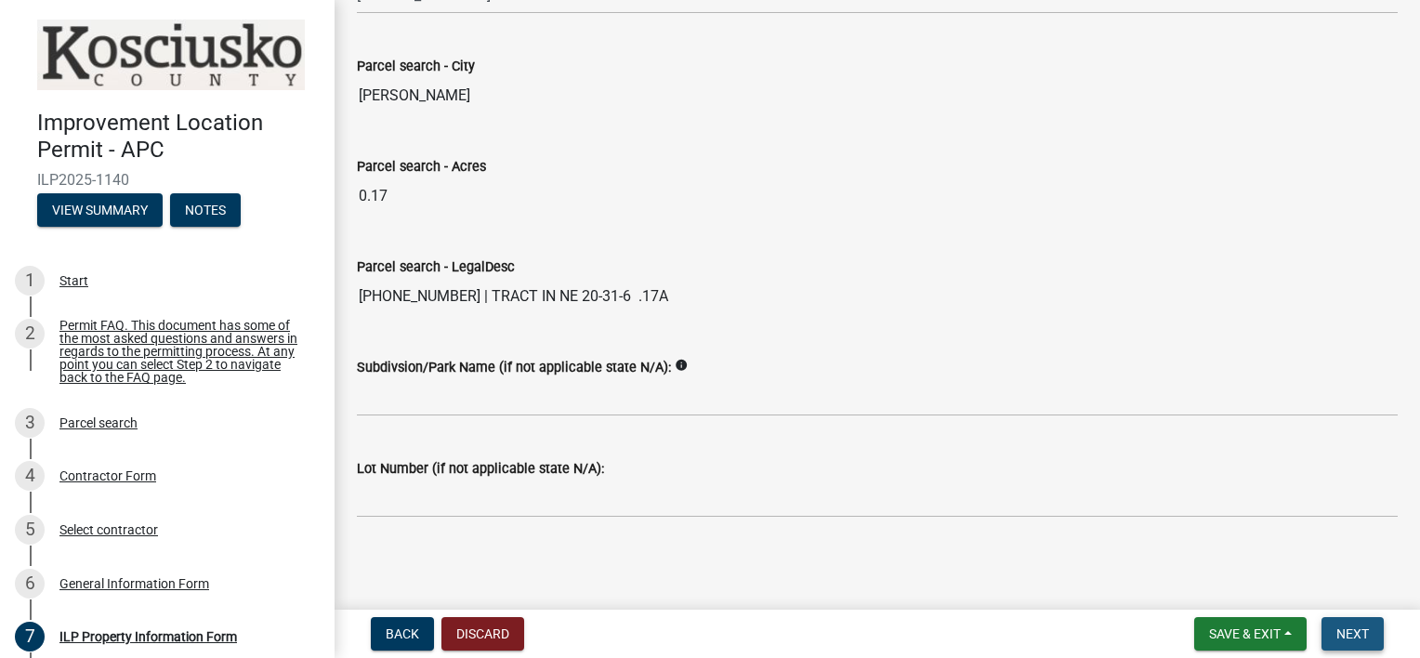
click at [1352, 628] on span "Next" at bounding box center [1352, 633] width 33 height 15
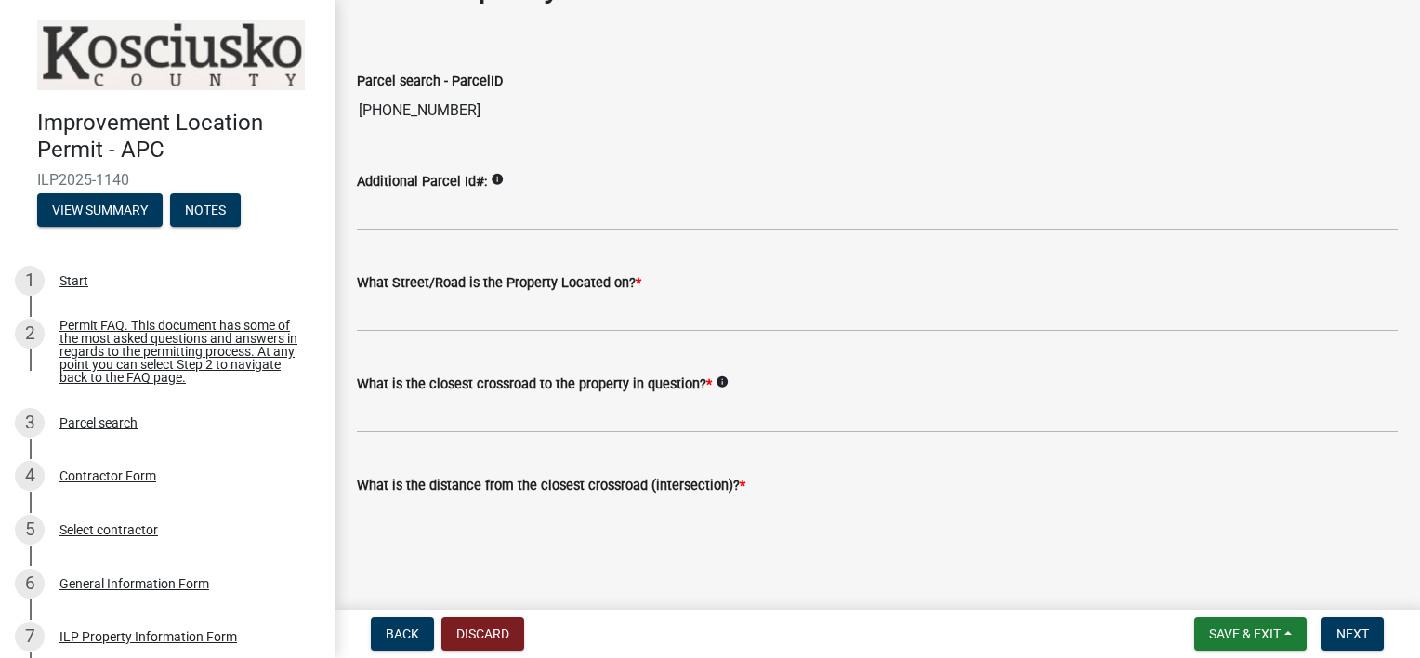
scroll to position [93, 0]
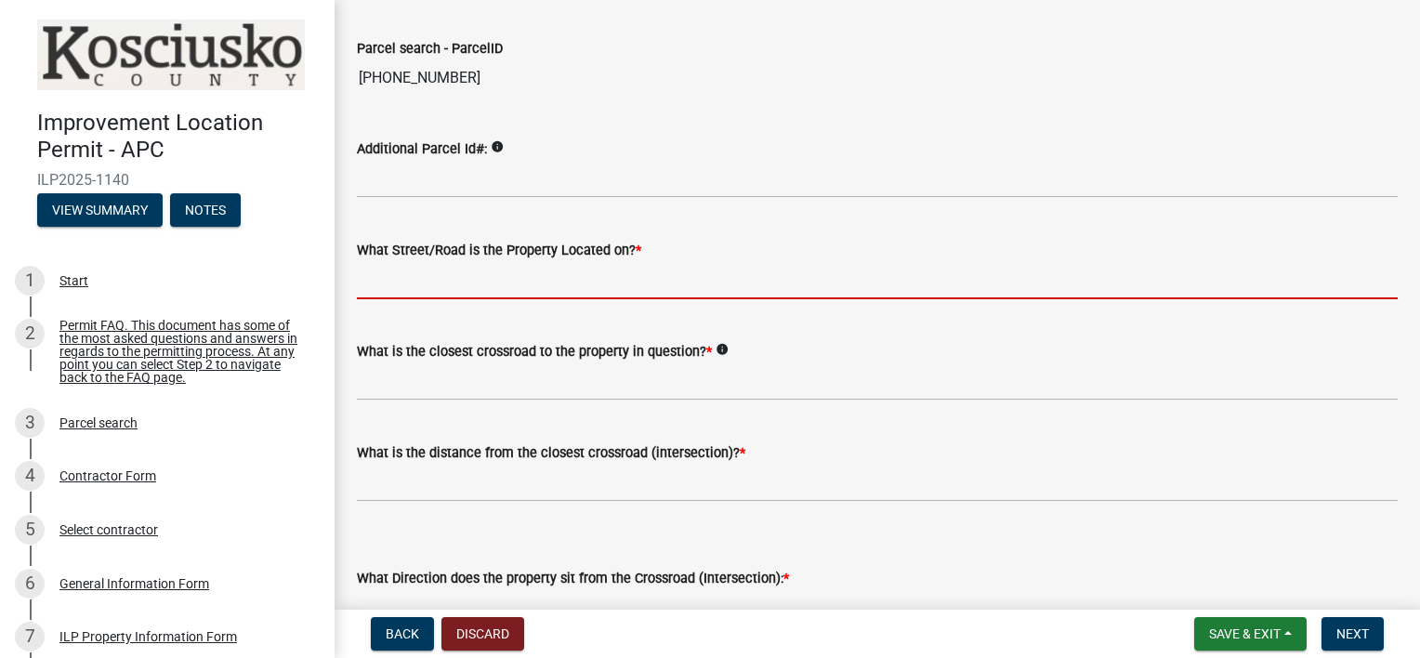
click at [387, 283] on input "What Street/Road is the Property Located on? *" at bounding box center [877, 280] width 1041 height 38
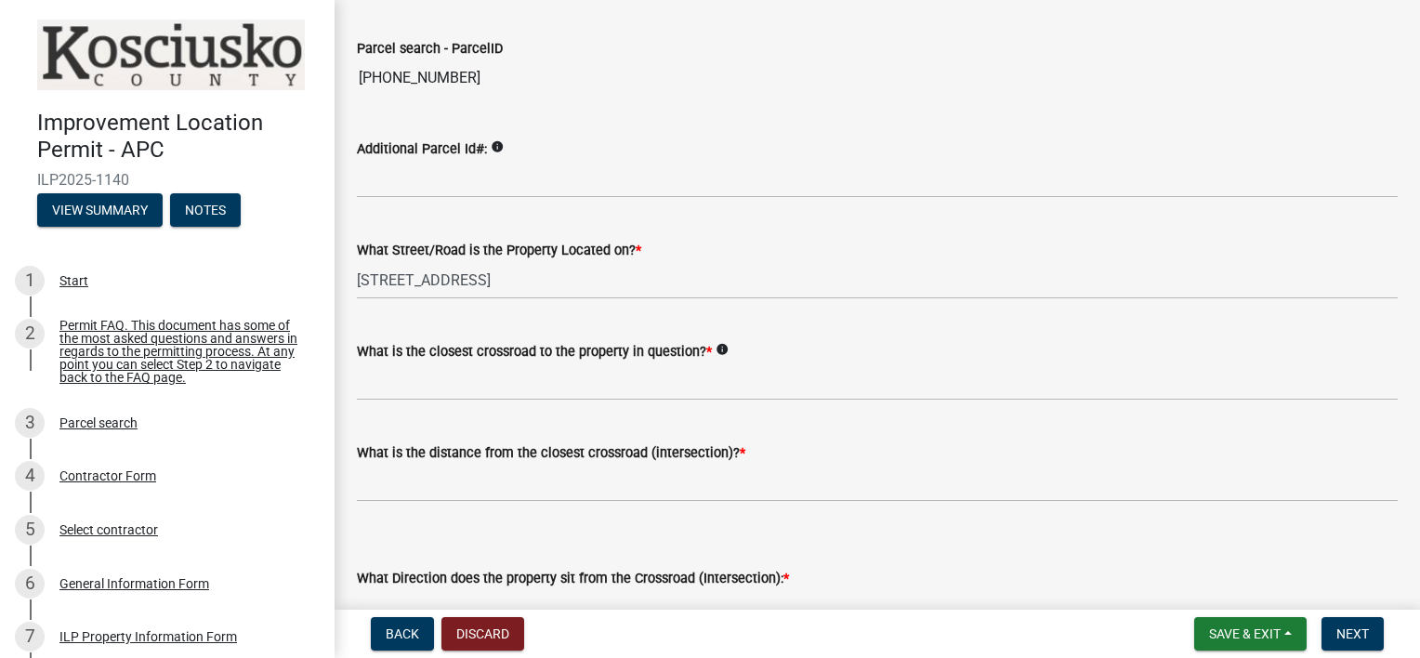
click at [777, 85] on input "002-077-100" at bounding box center [877, 77] width 1041 height 37
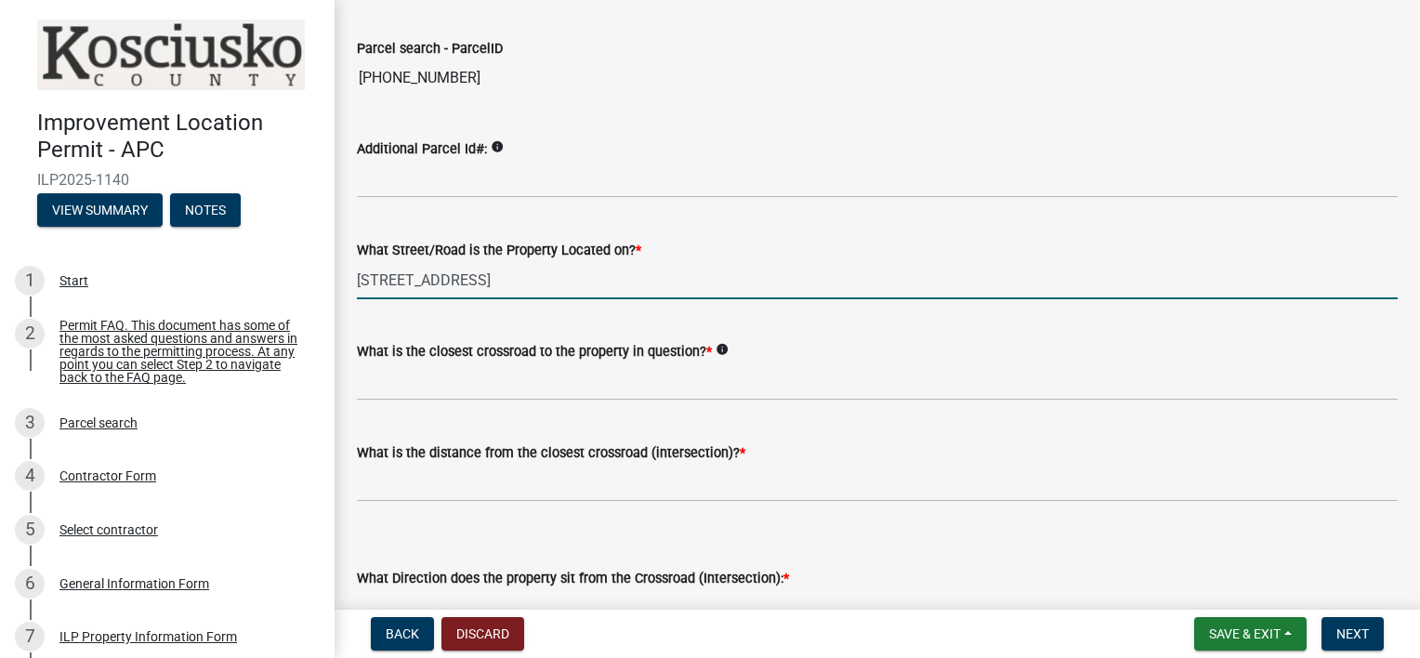
click at [500, 289] on input "405 s Graceland ave" at bounding box center [877, 280] width 1041 height 38
type input "405 s Graceland Ave"
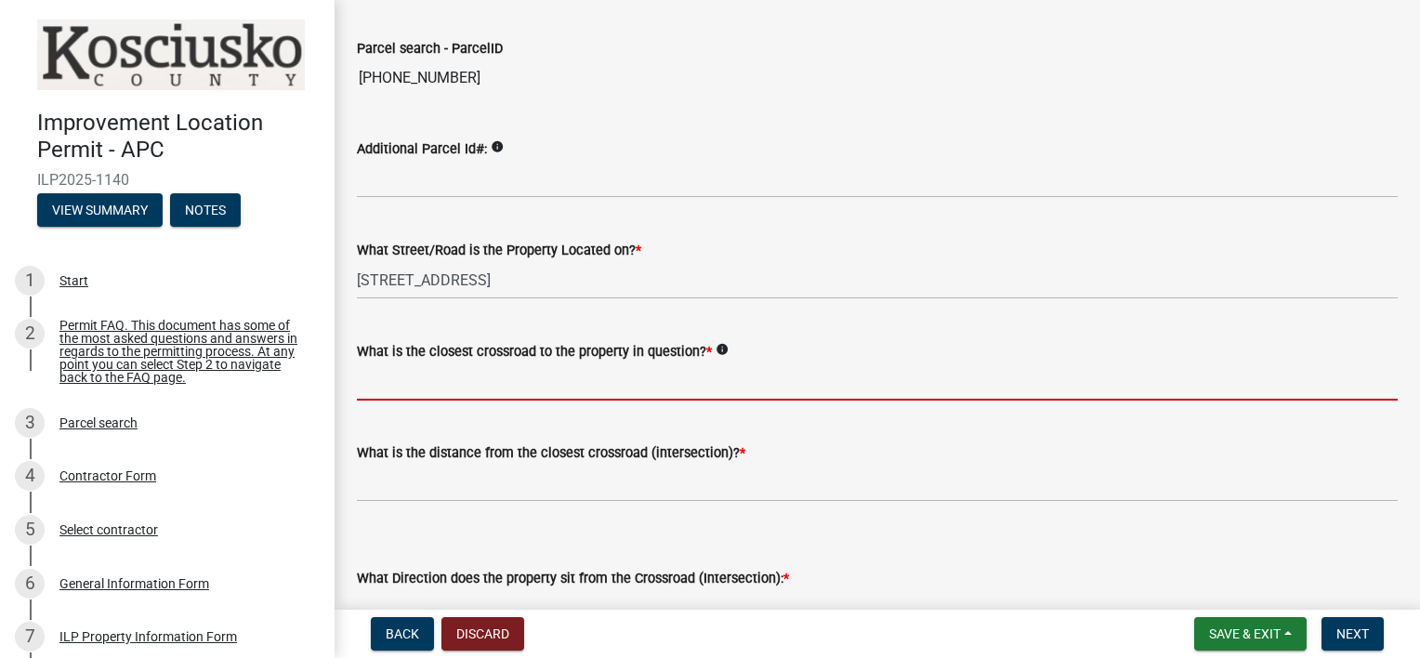
click at [397, 385] on input "What is the closest crossroad to the property in question? *" at bounding box center [877, 381] width 1041 height 38
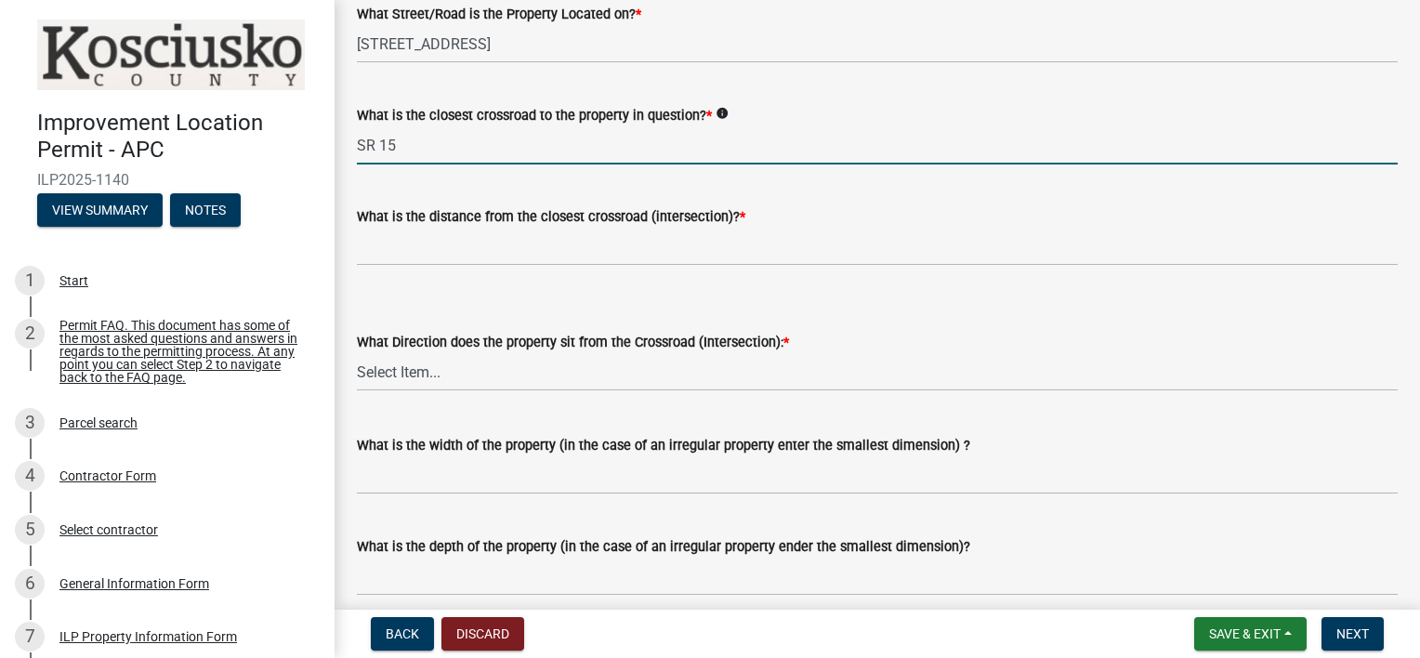
scroll to position [372, 0]
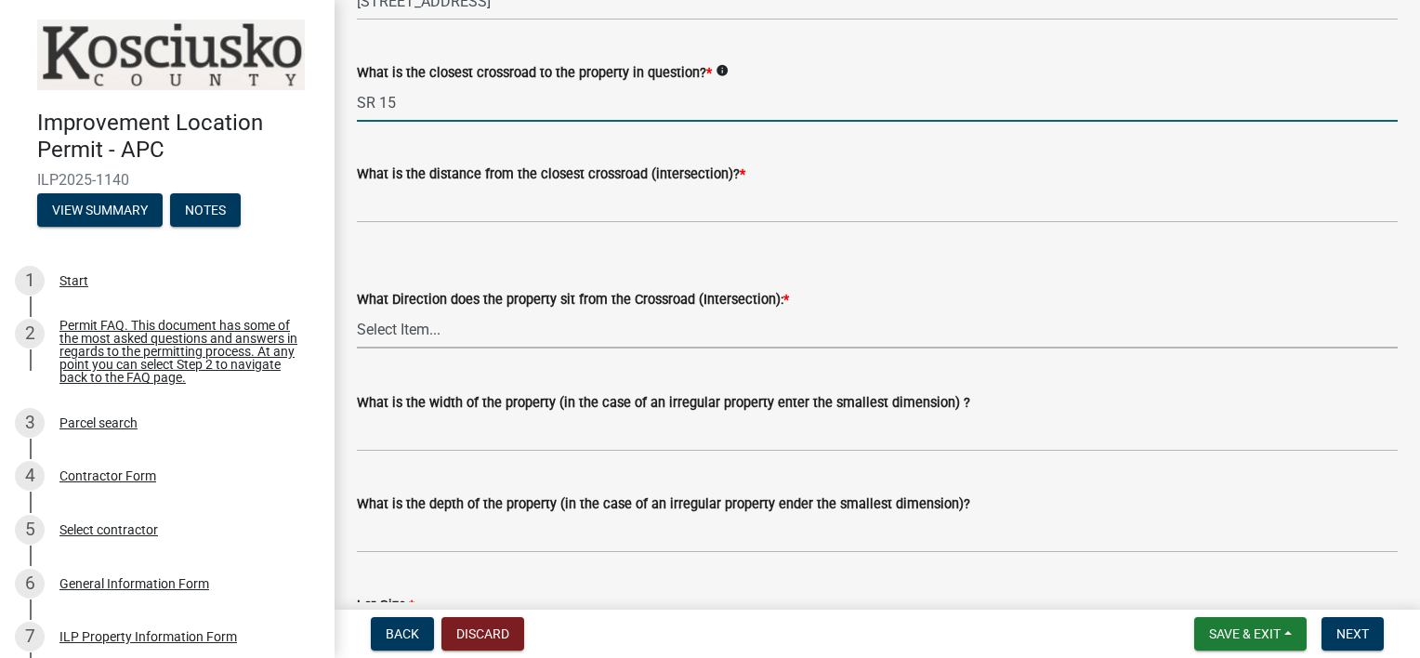
click at [413, 324] on select "Select Item... N NE NW S SE SW E W" at bounding box center [877, 329] width 1041 height 38
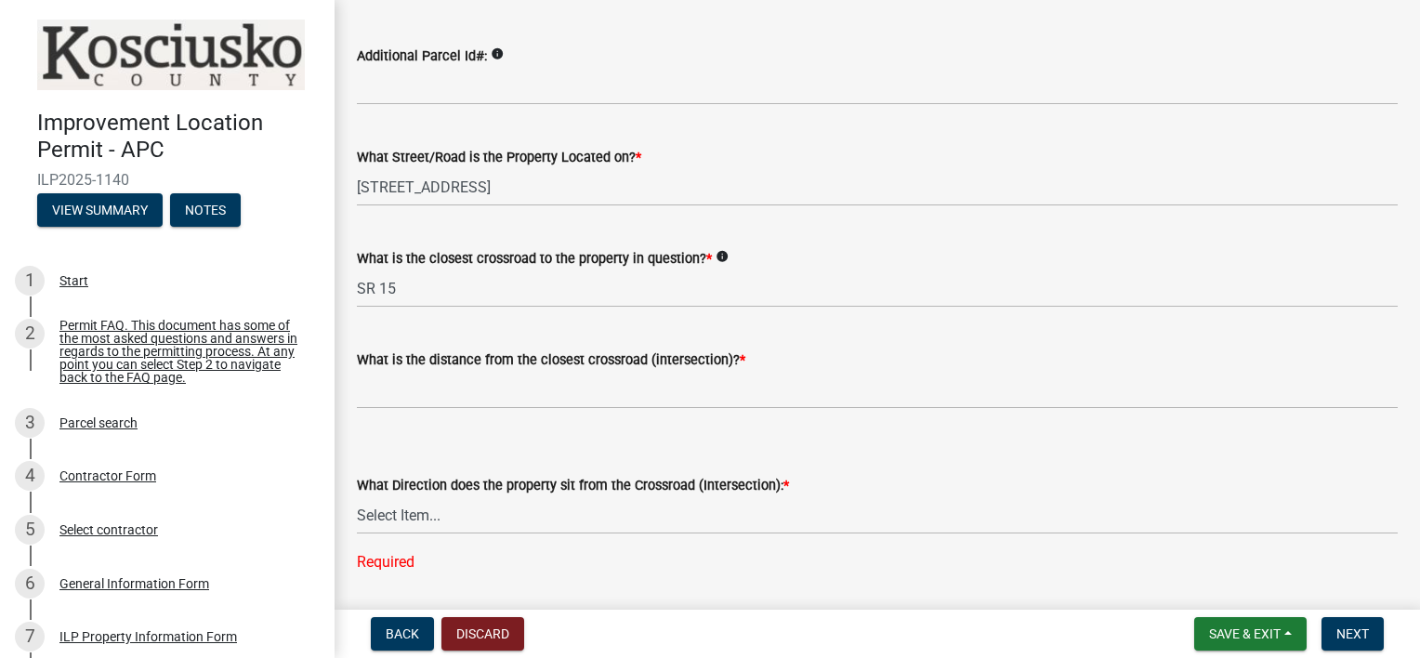
scroll to position [0, 0]
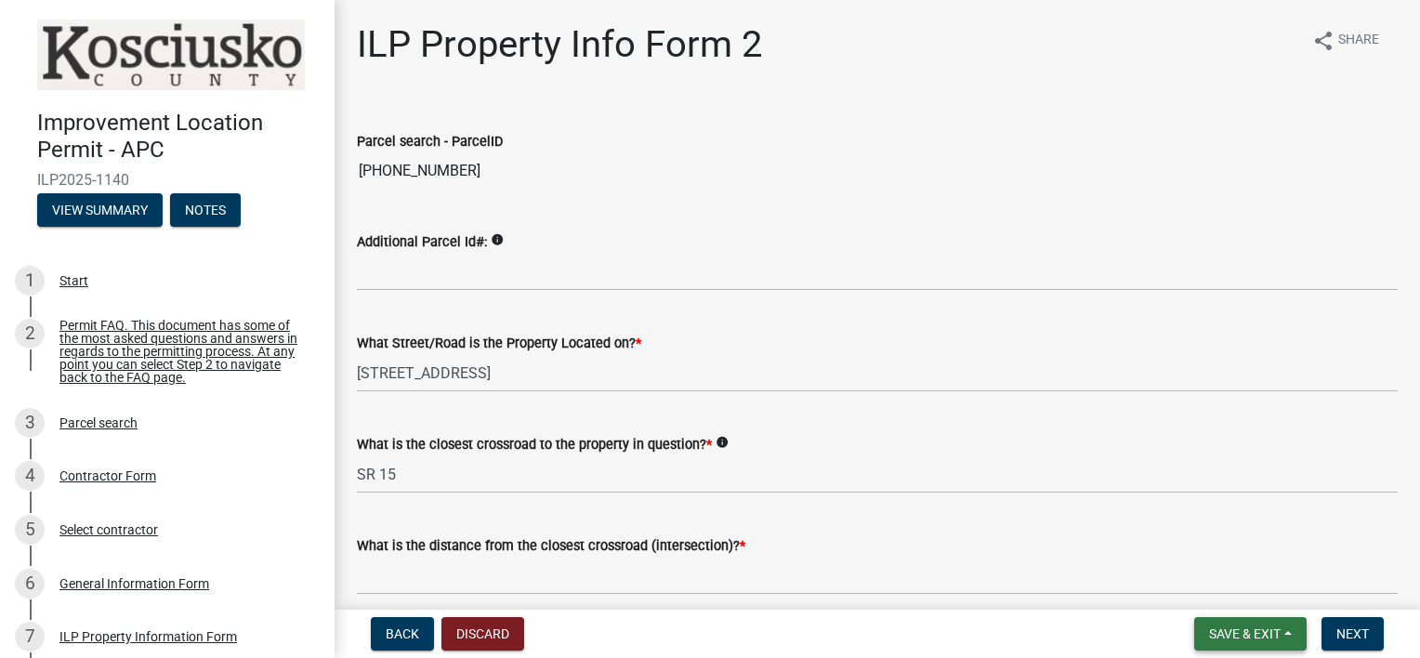
click at [1238, 629] on span "Save & Exit" at bounding box center [1245, 633] width 72 height 15
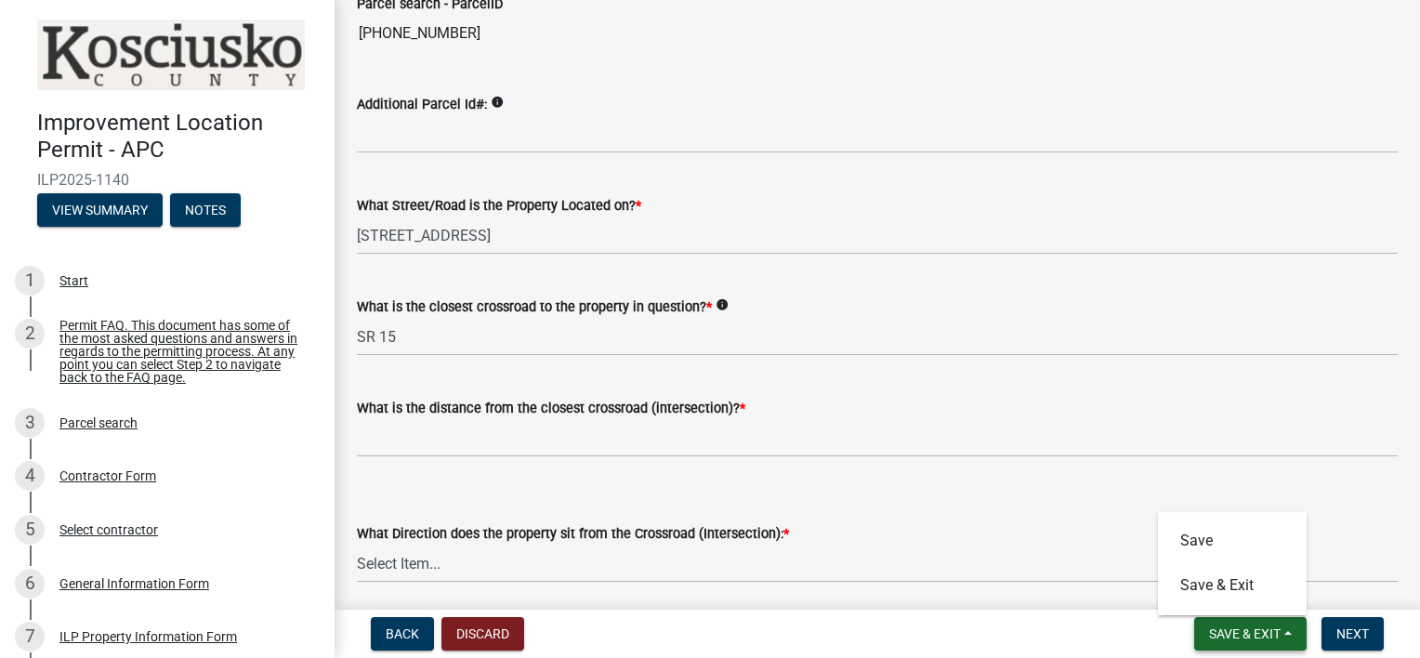
scroll to position [186, 0]
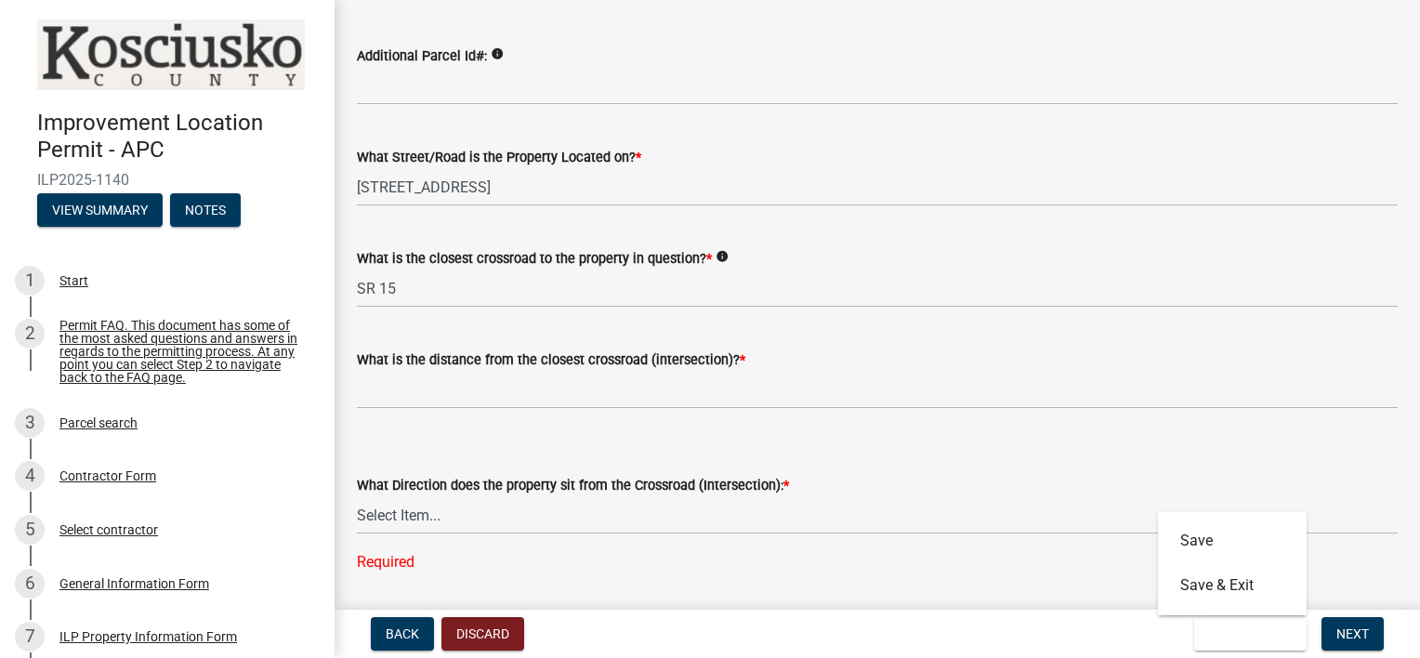
click at [717, 253] on icon "info" at bounding box center [722, 256] width 13 height 13
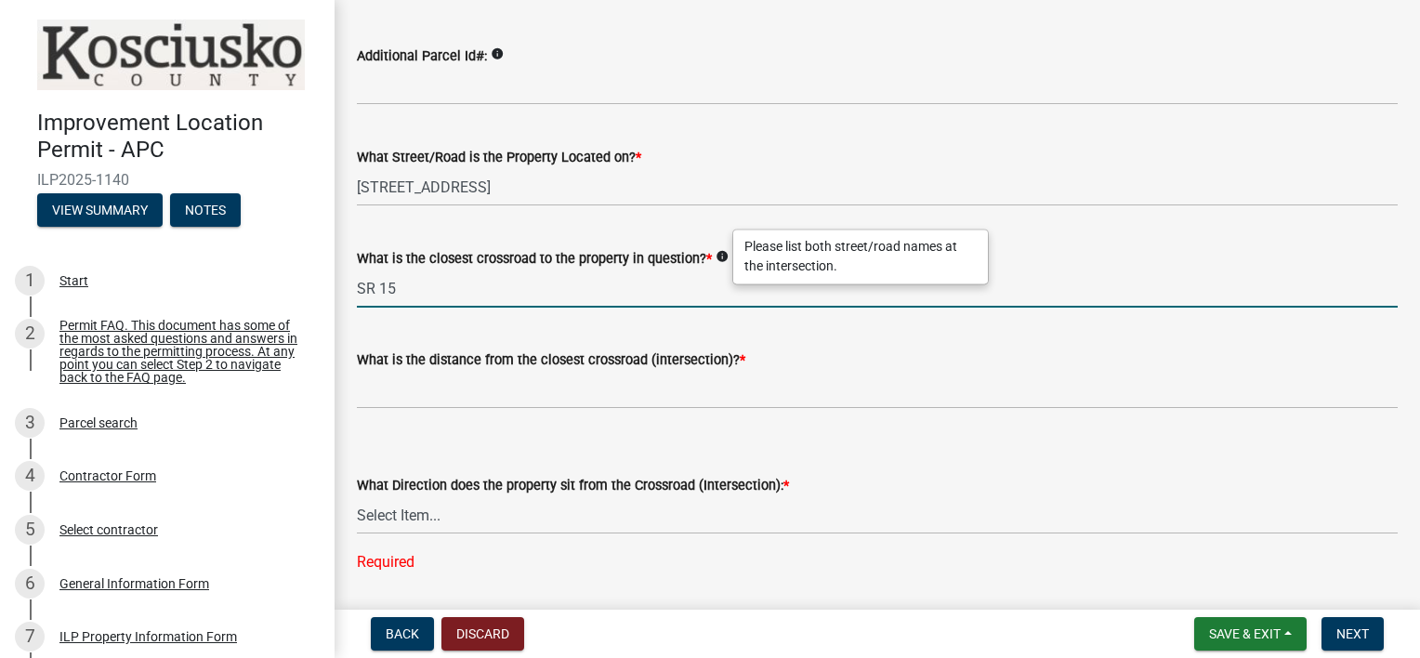
click at [416, 290] on input "SR 15" at bounding box center [877, 289] width 1041 height 38
type input "S"
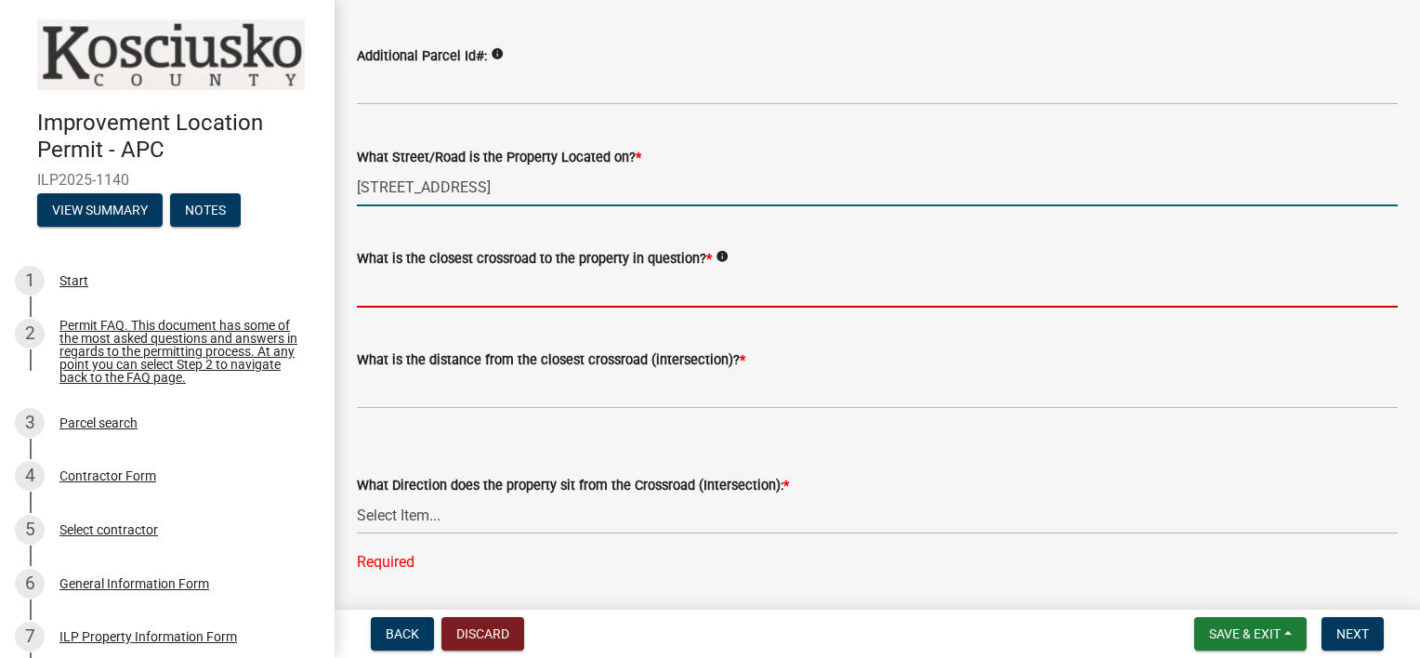
click at [393, 183] on input "405 s Graceland Ave" at bounding box center [877, 187] width 1041 height 38
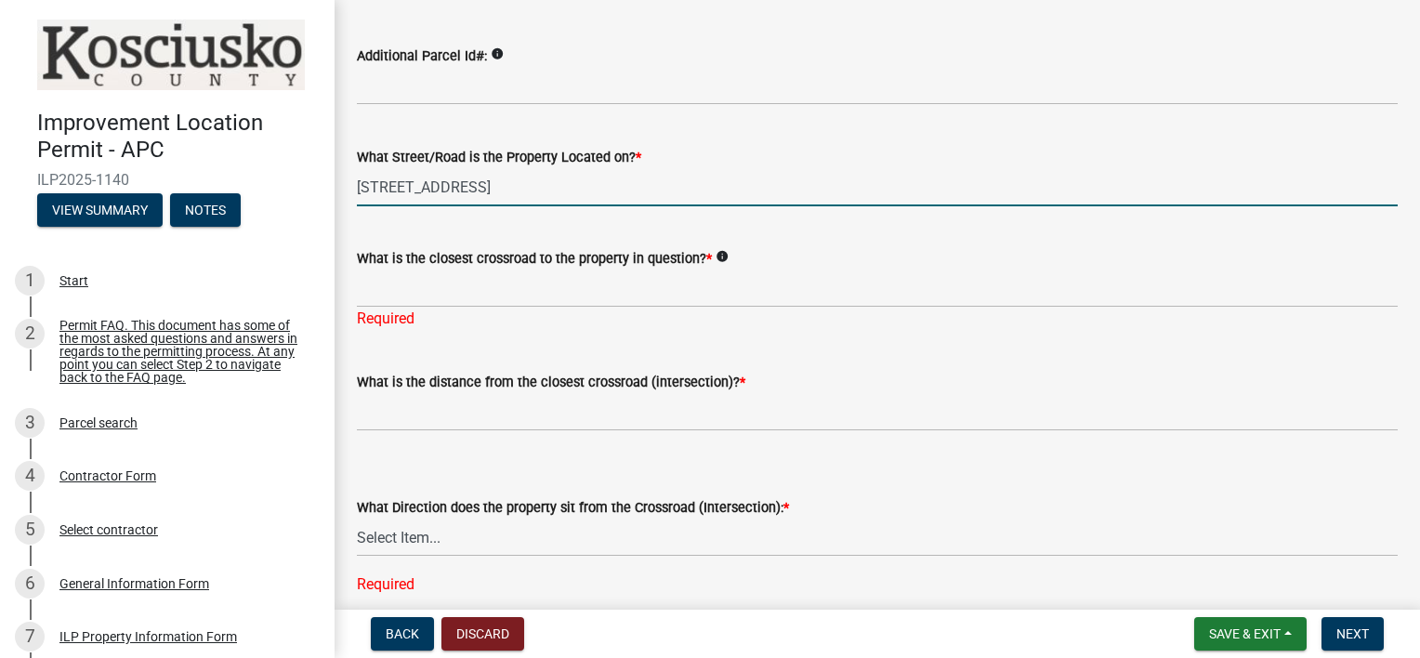
click at [393, 183] on input "405 AS Graceland Ave" at bounding box center [877, 187] width 1041 height 38
type input "405 S Graceland Ave"
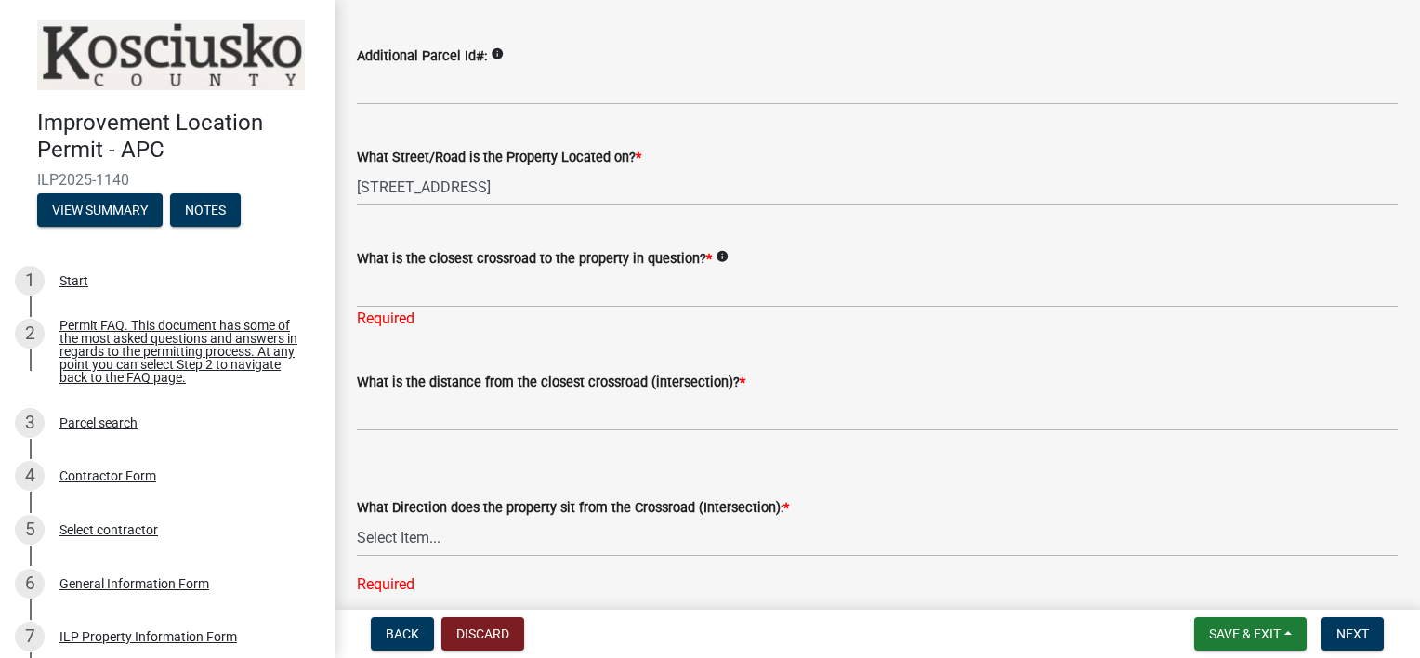
click at [797, 146] on div "What Street/Road is the Property Located on? *" at bounding box center [877, 157] width 1041 height 22
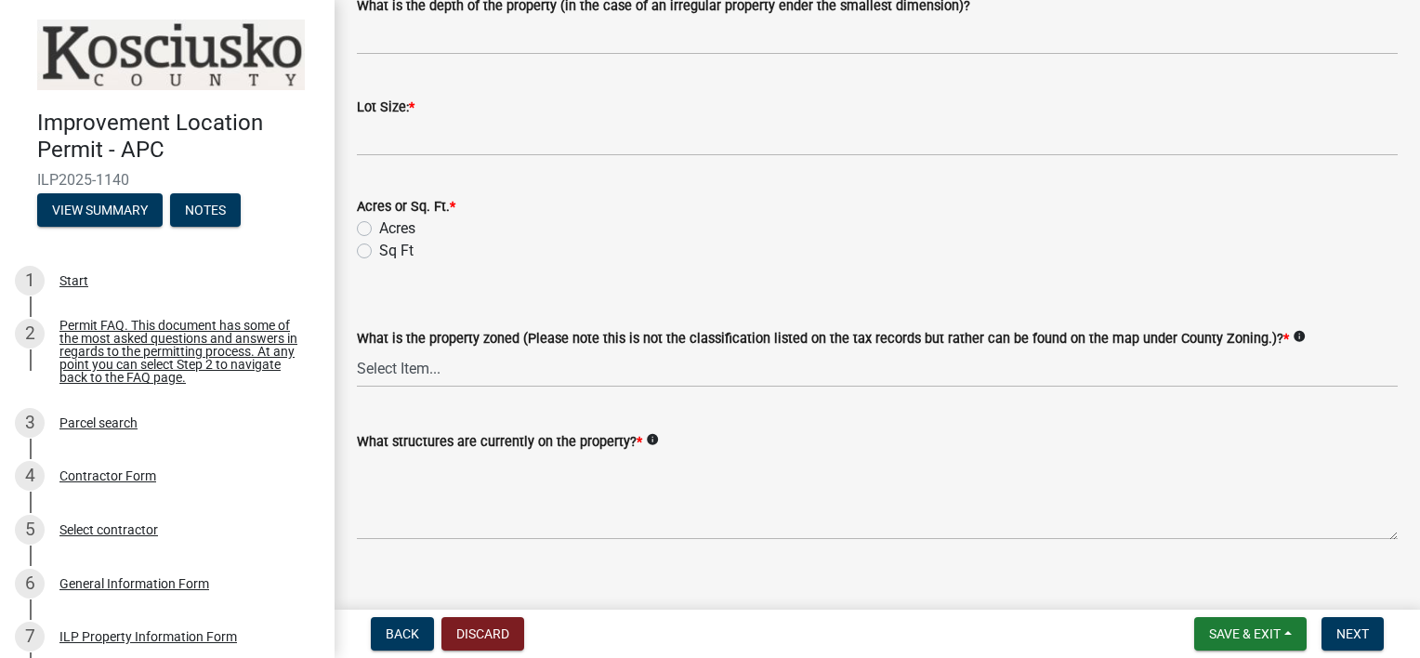
scroll to position [953, 0]
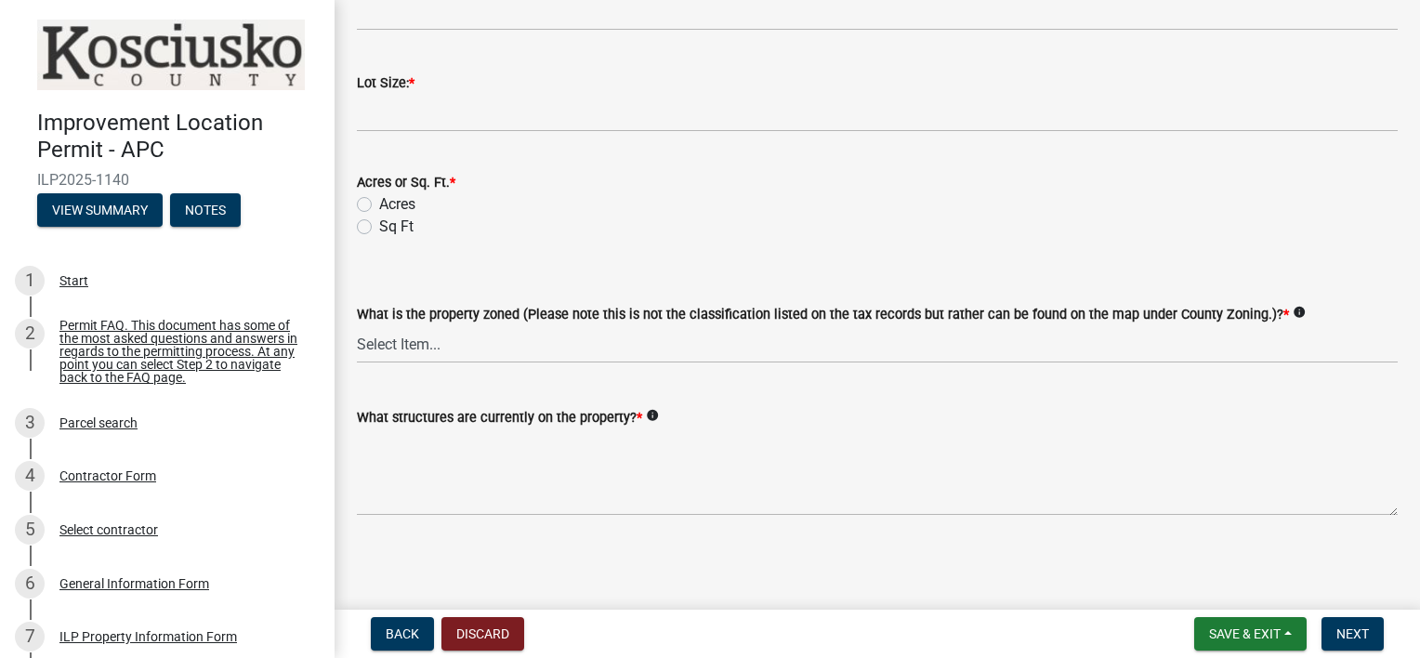
click at [1293, 312] on icon "info" at bounding box center [1299, 312] width 13 height 13
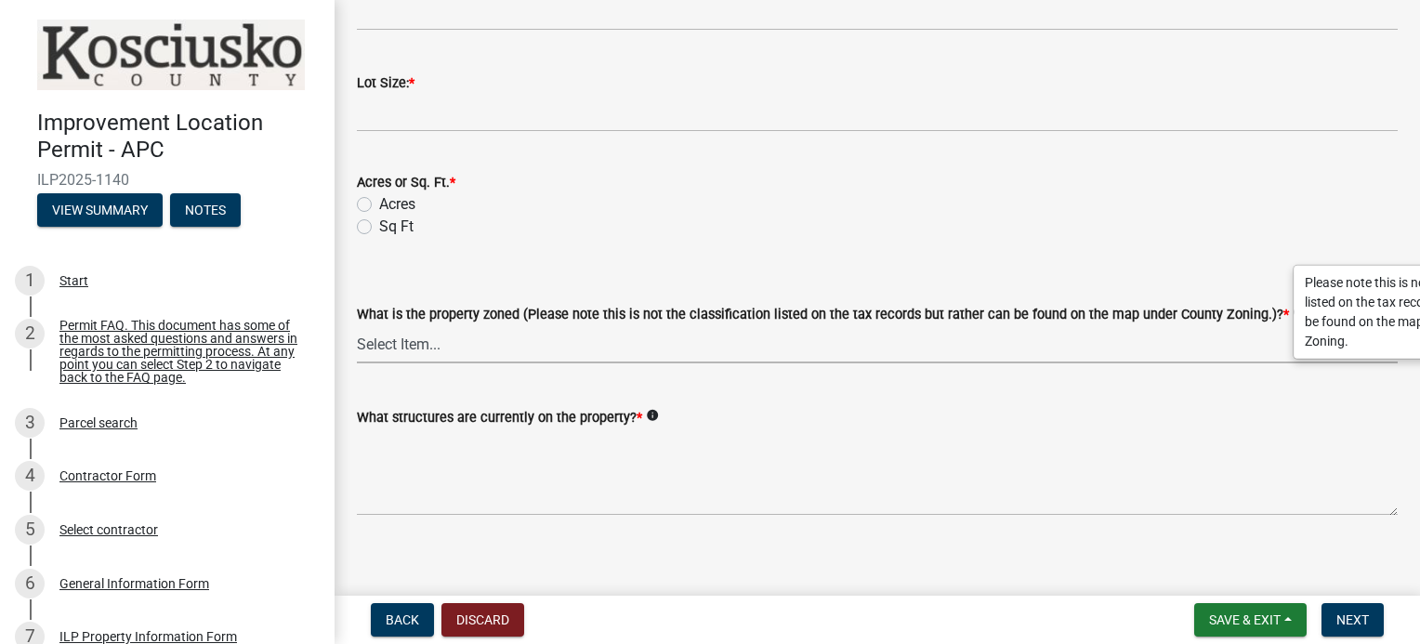
click at [1203, 342] on select "Select Item... Agricultural Agricultural 2 Commercial Environmental Industrial …" at bounding box center [877, 344] width 1041 height 38
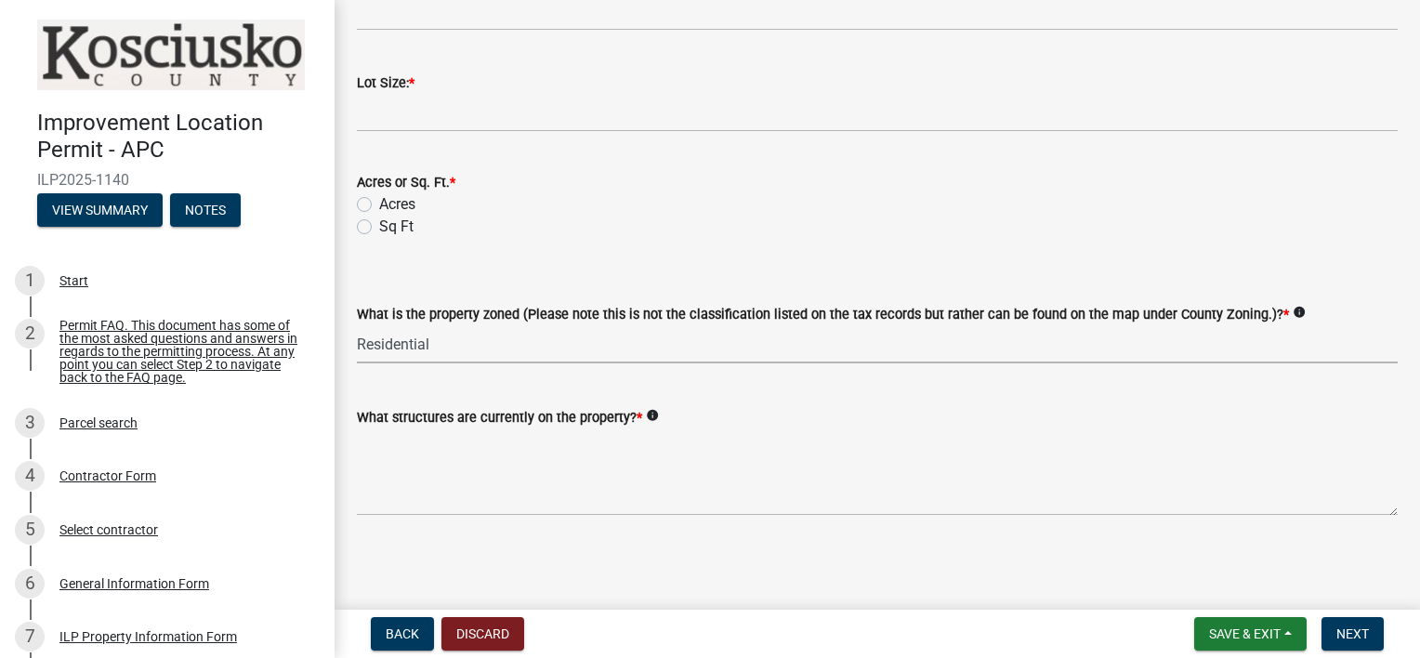
click at [357, 325] on select "Select Item... Agricultural Agricultural 2 Commercial Environmental Industrial …" at bounding box center [877, 344] width 1041 height 38
select select "1146270b-2111-4e23-bf7f-74ce85cf7041"
click at [647, 415] on icon "info" at bounding box center [652, 415] width 13 height 13
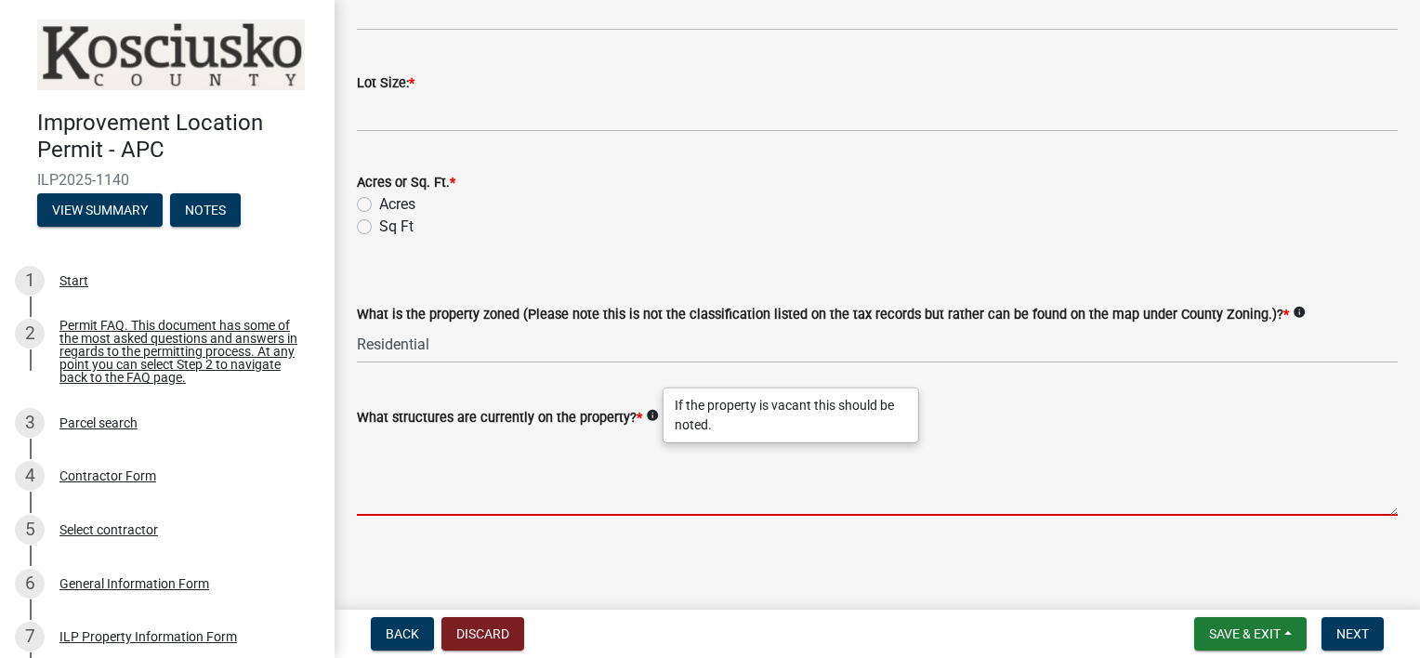
click at [572, 447] on textarea "What structures are currently on the property? *" at bounding box center [877, 471] width 1041 height 87
click at [444, 499] on textarea "What structures are currently on the property? *" at bounding box center [877, 471] width 1041 height 87
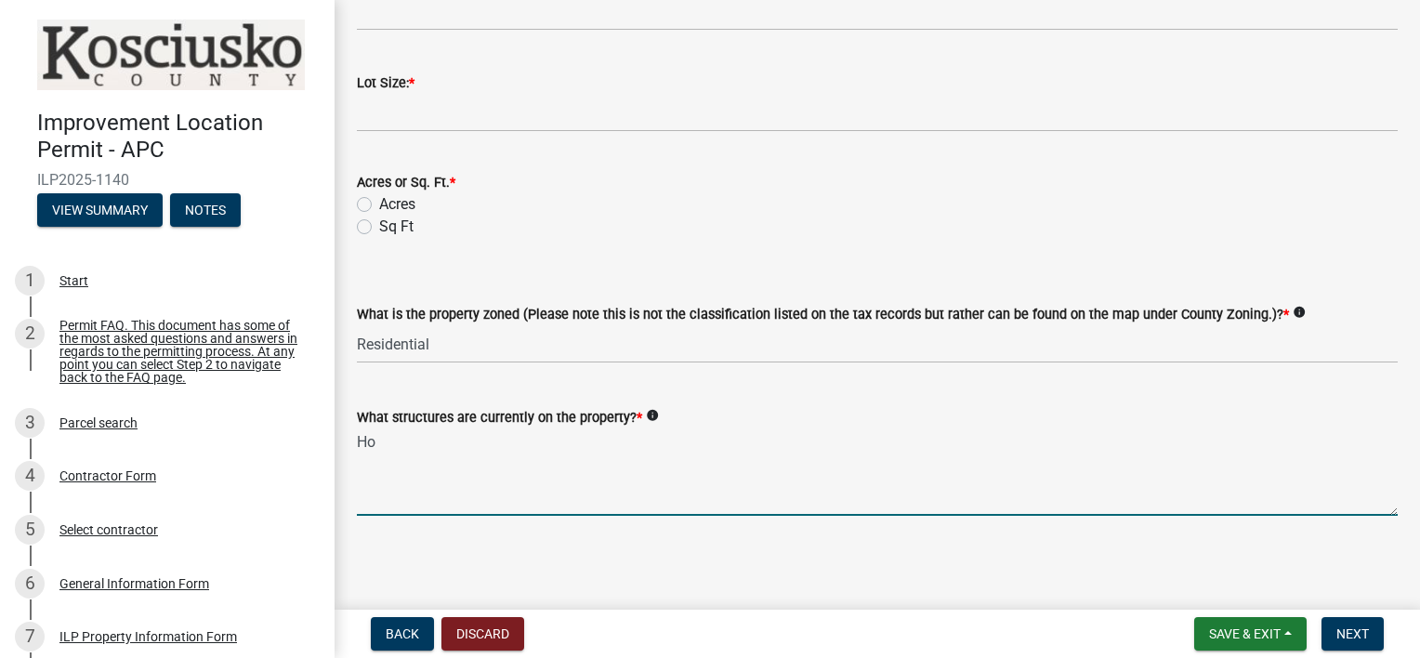
type textarea "H"
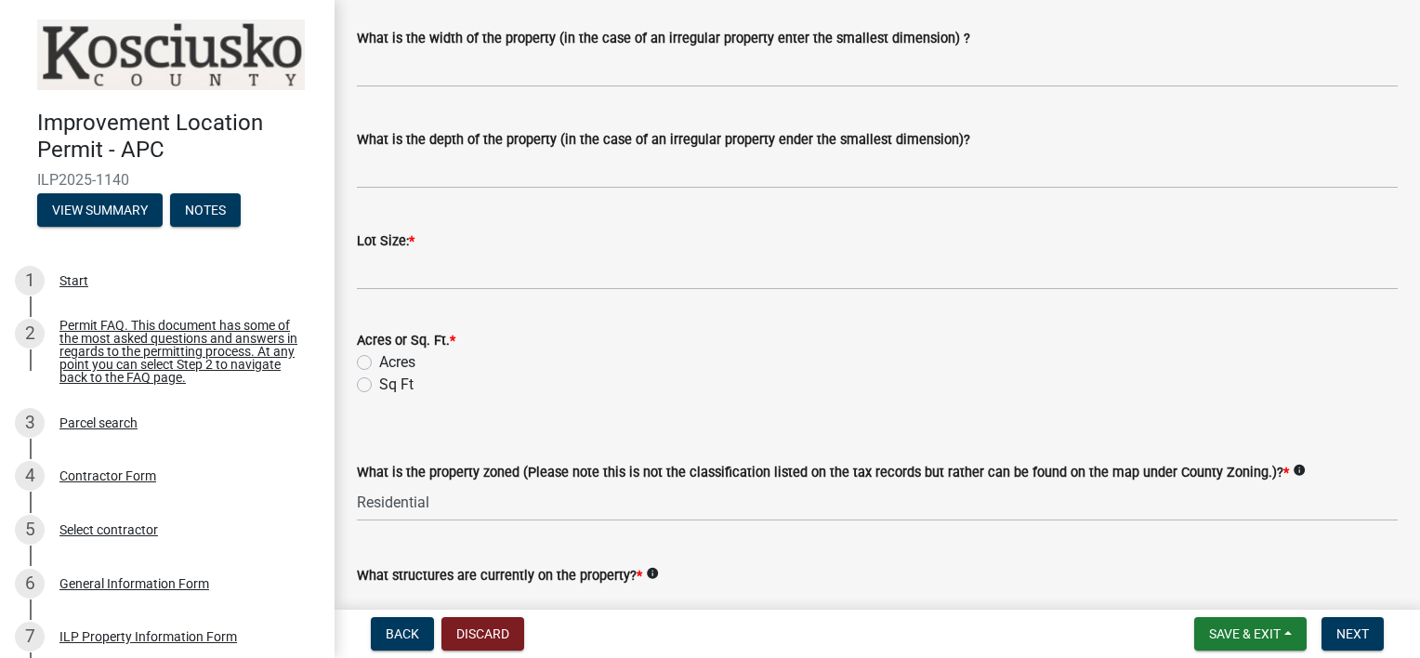
scroll to position [790, 0]
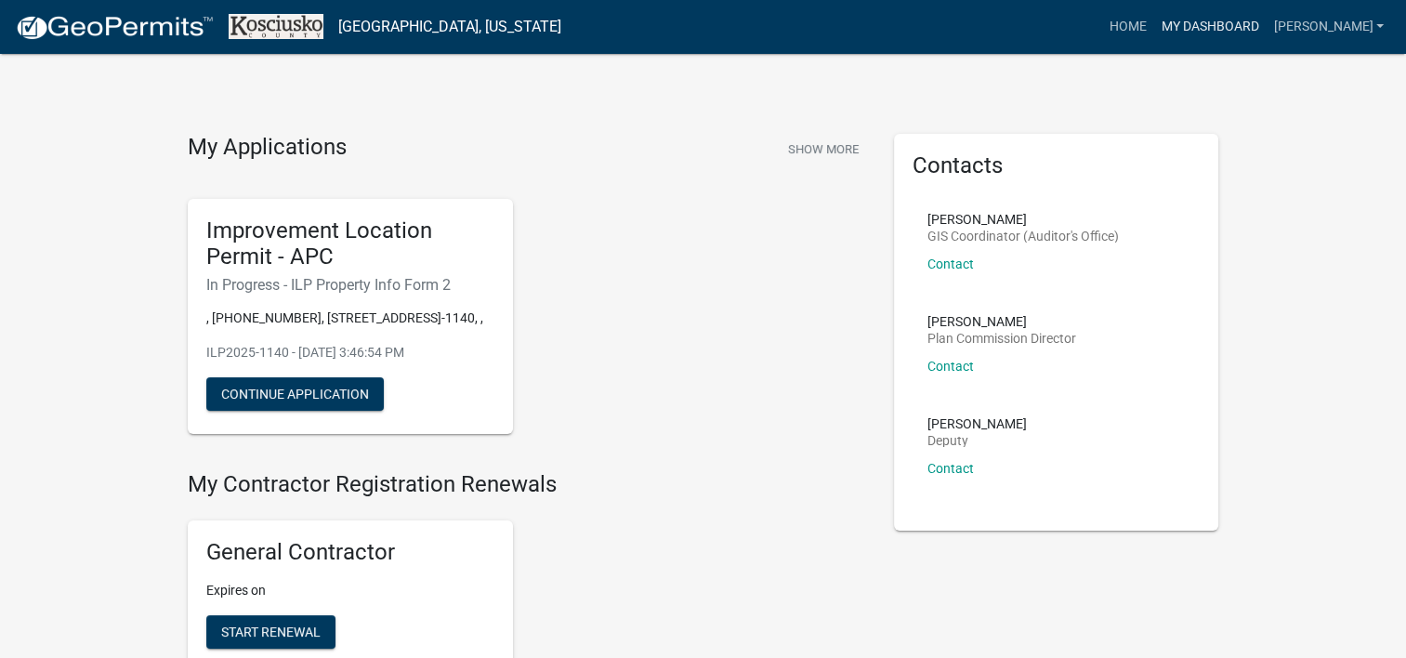
click at [1210, 26] on link "My Dashboard" at bounding box center [1209, 26] width 112 height 35
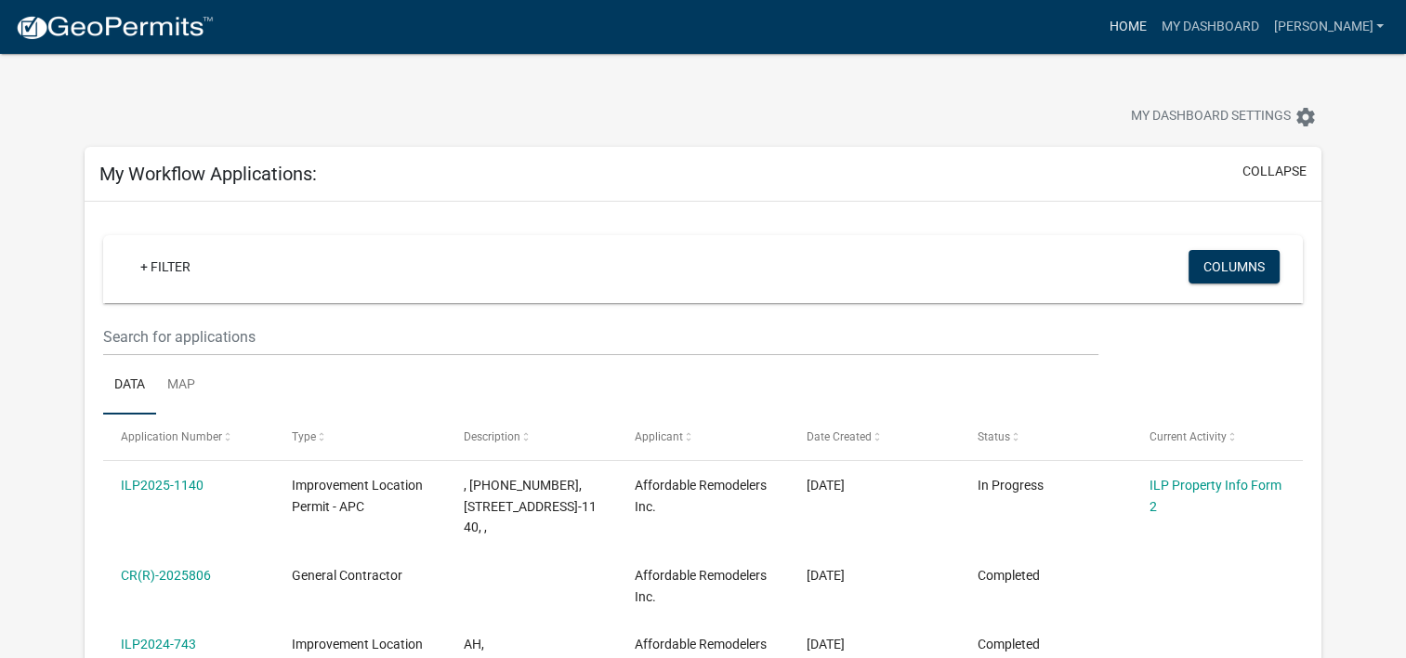
click at [1122, 20] on link "Home" at bounding box center [1127, 26] width 52 height 35
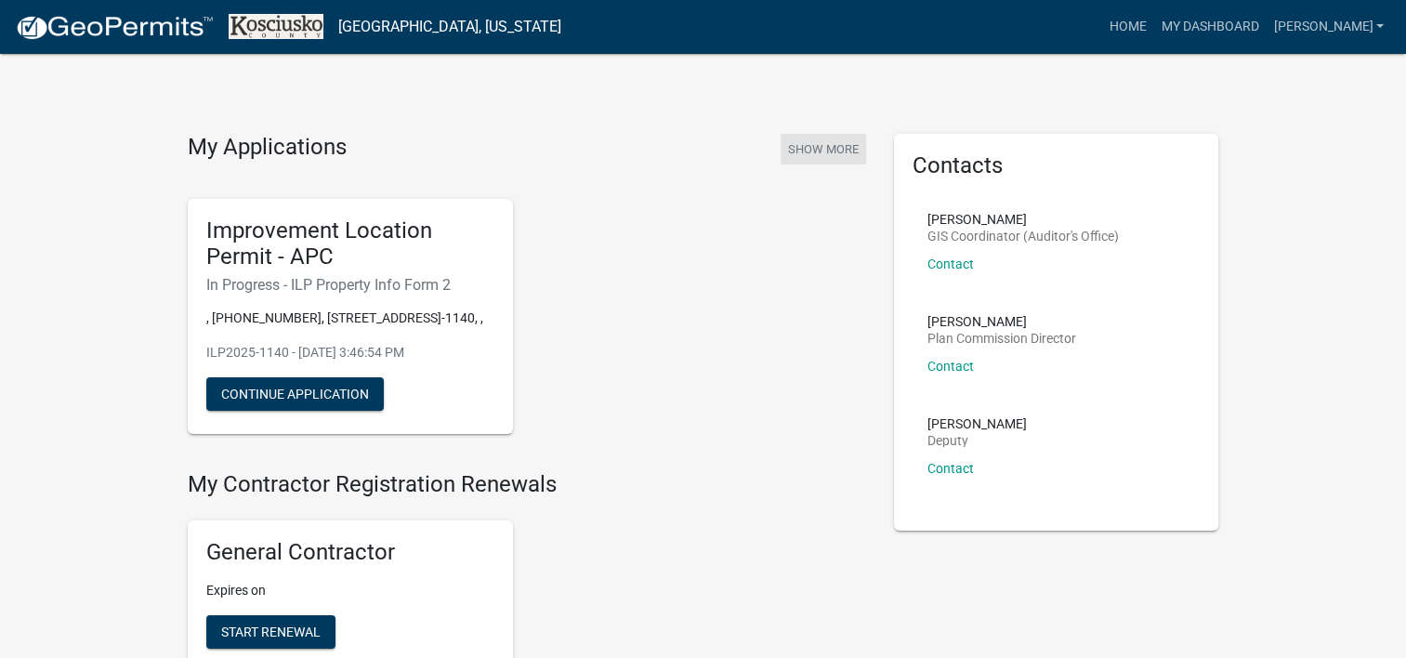
click at [846, 145] on button "Show More" at bounding box center [823, 149] width 85 height 31
